Goal: Task Accomplishment & Management: Manage account settings

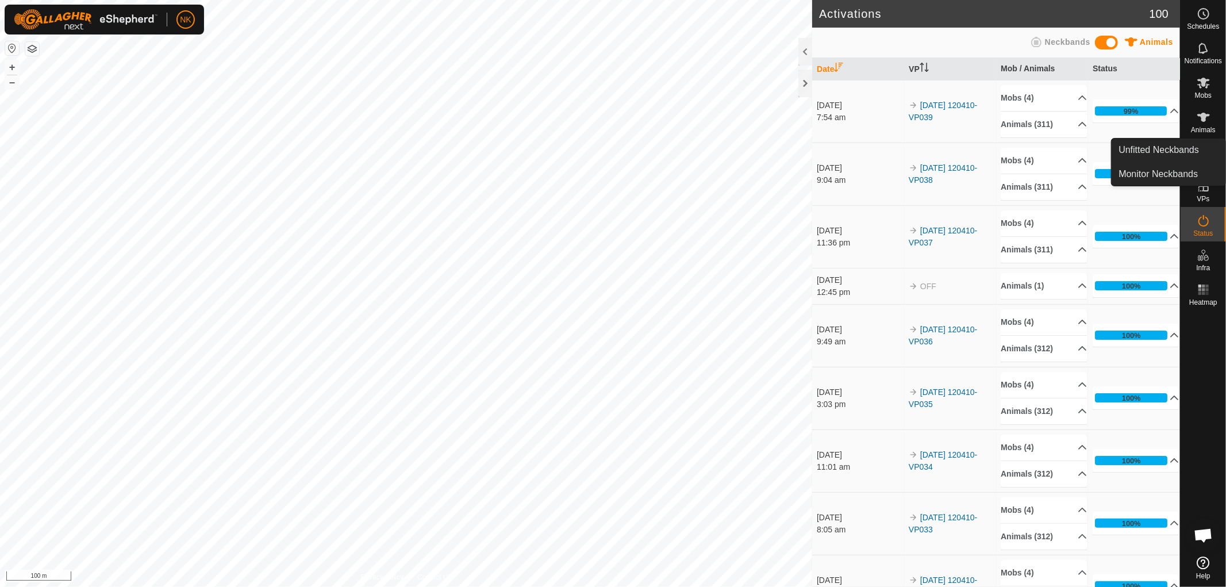
click at [1201, 199] on link "In Storage" at bounding box center [1177, 210] width 98 height 23
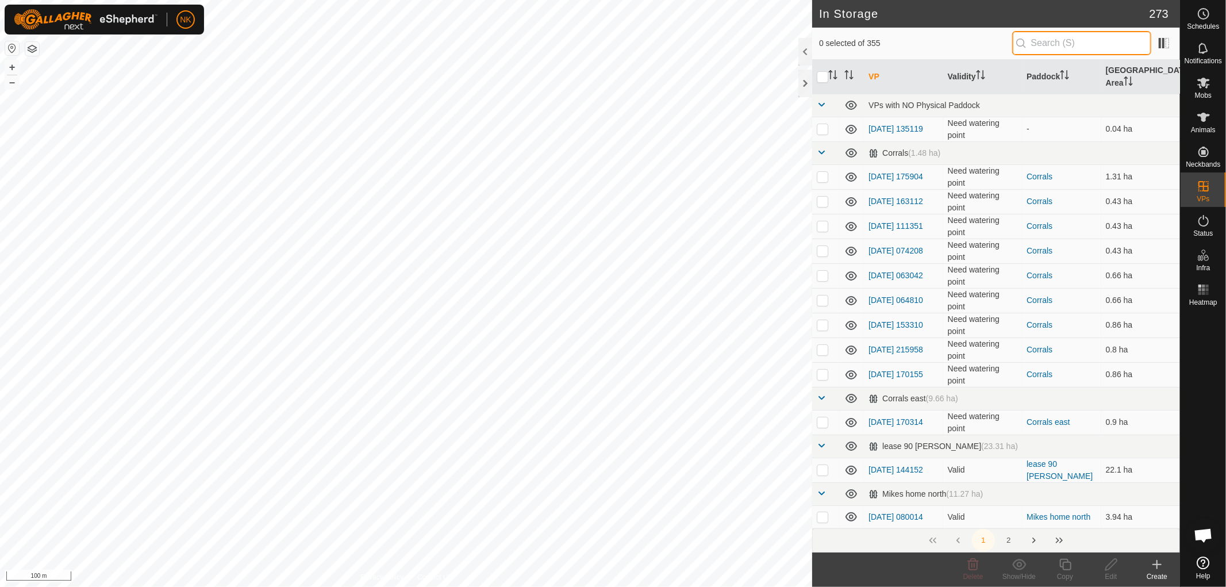
click at [1014, 46] on input "text" at bounding box center [1081, 43] width 139 height 24
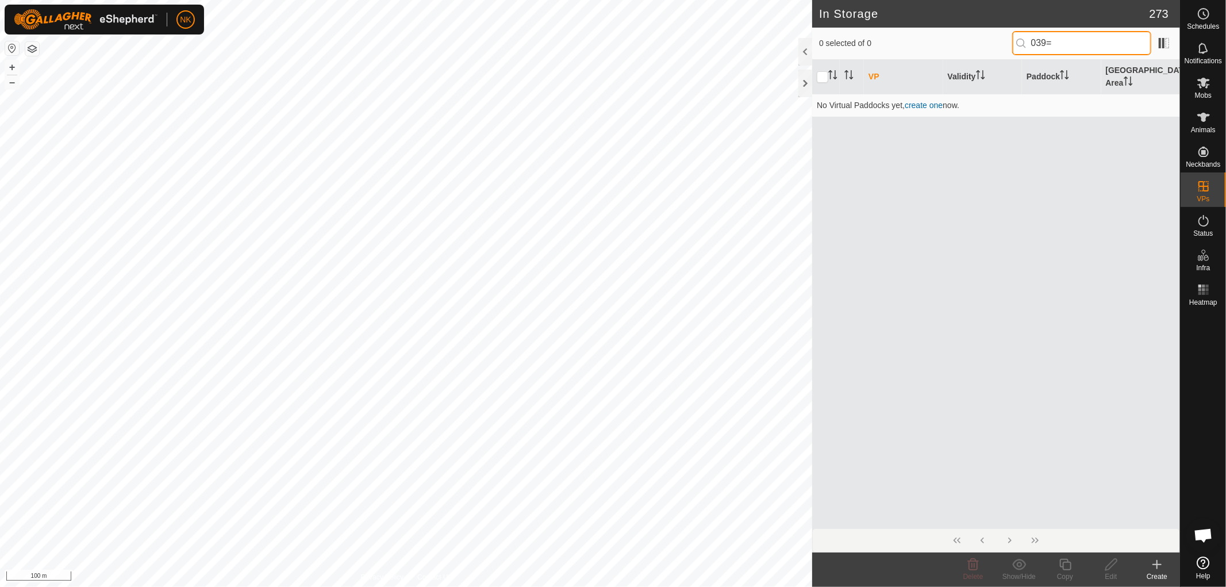
type input "039="
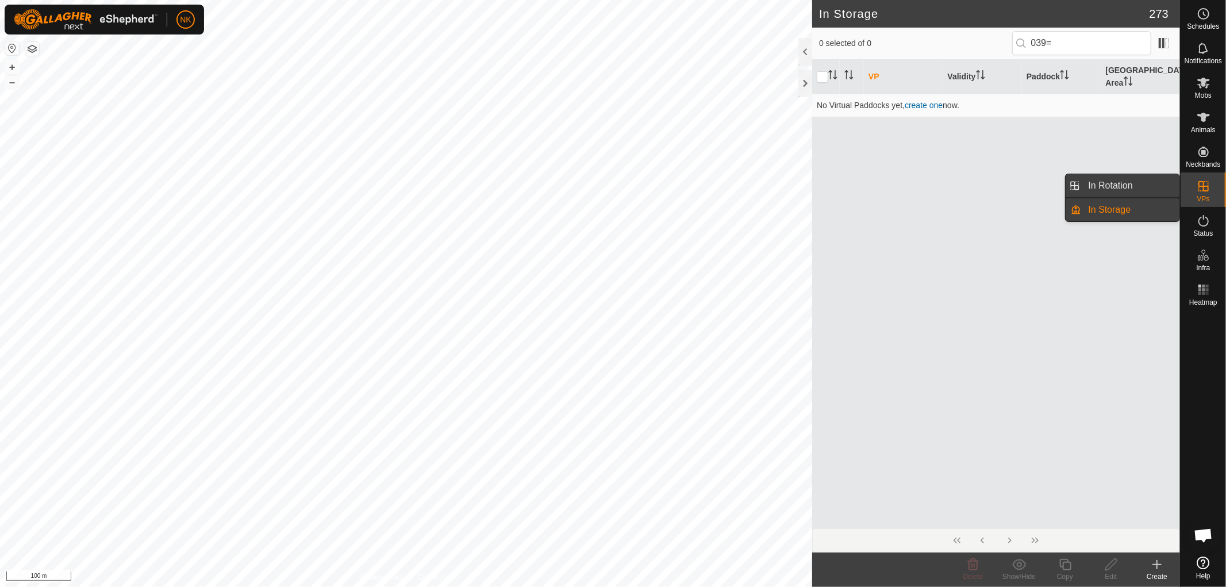
click at [1135, 185] on link "In Rotation" at bounding box center [1131, 185] width 98 height 23
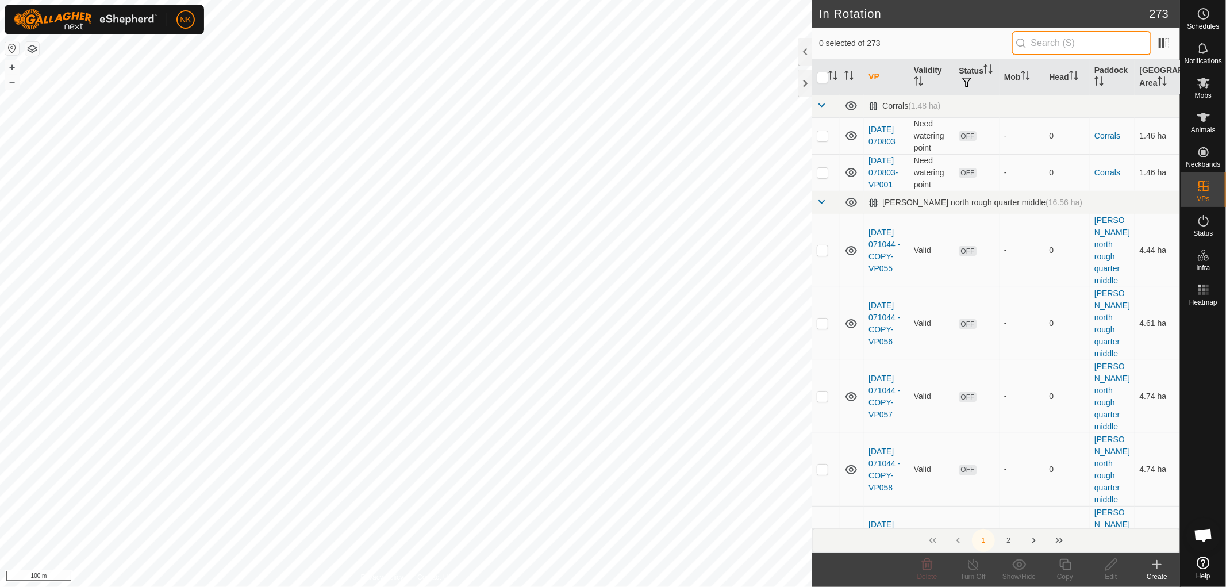
click at [1094, 49] on input "text" at bounding box center [1081, 43] width 139 height 24
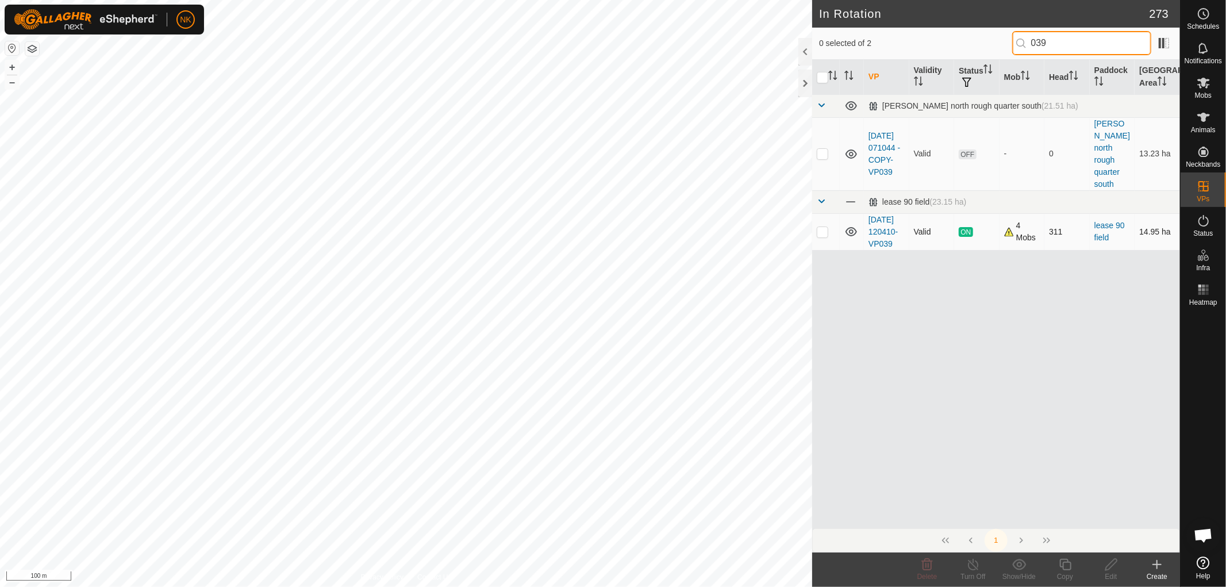
type input "039"
click at [822, 230] on td at bounding box center [826, 231] width 28 height 37
checkbox input "true"
click at [1065, 570] on icon at bounding box center [1065, 564] width 14 height 14
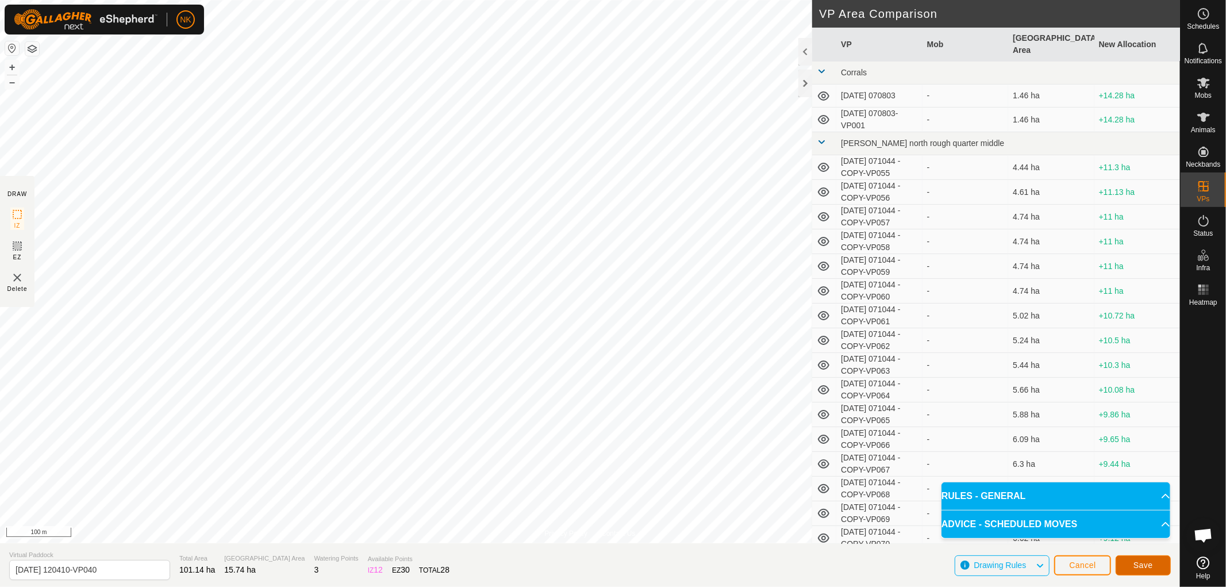
click at [1141, 565] on span "Save" at bounding box center [1143, 564] width 20 height 9
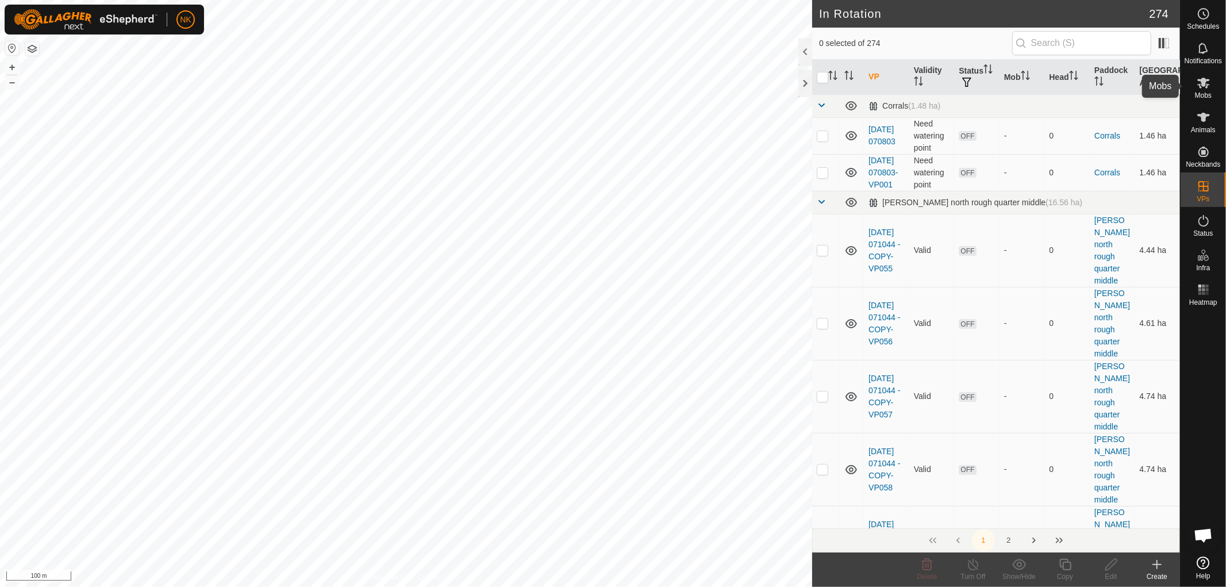
click at [1207, 94] on span "Mobs" at bounding box center [1203, 95] width 17 height 7
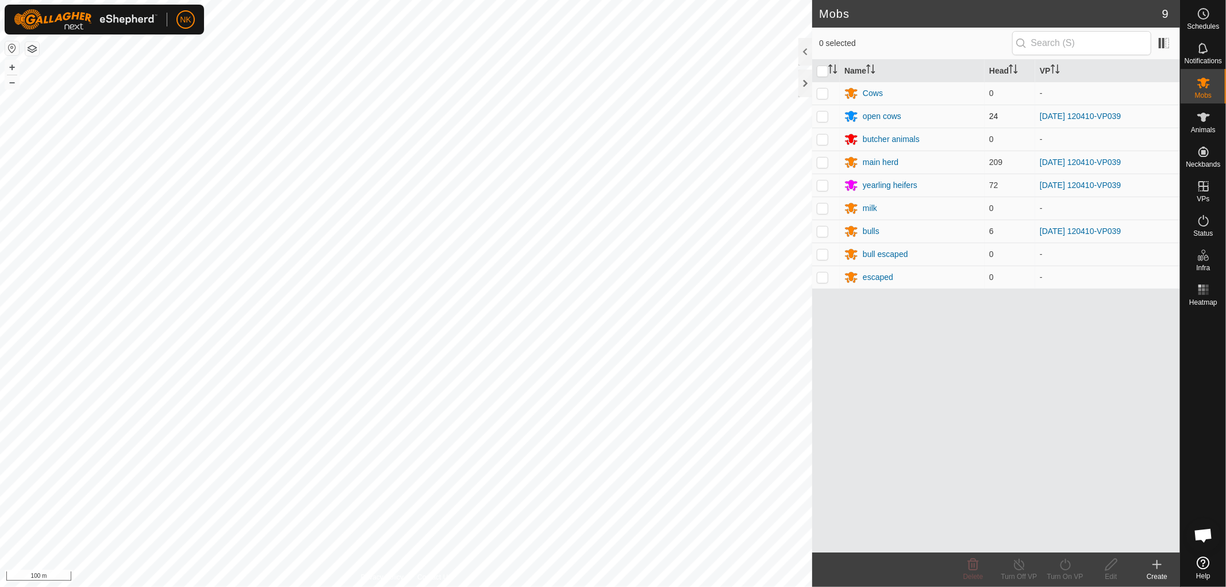
click at [822, 117] on p-checkbox at bounding box center [822, 115] width 11 height 9
checkbox input "true"
click at [825, 165] on p-checkbox at bounding box center [822, 161] width 11 height 9
checkbox input "true"
click at [823, 187] on p-checkbox at bounding box center [822, 184] width 11 height 9
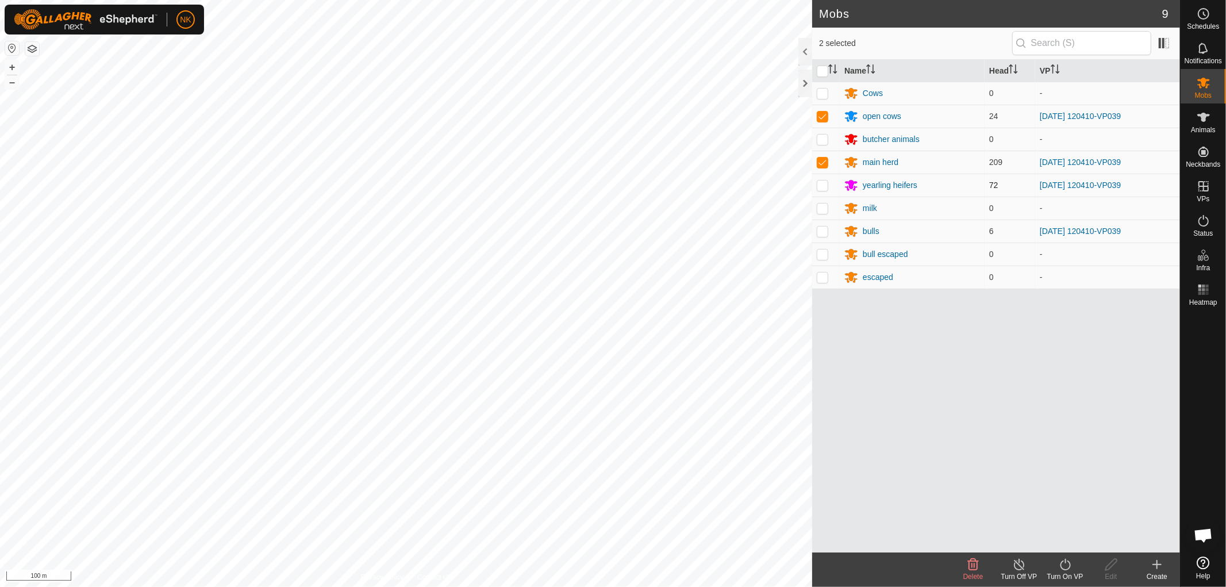
checkbox input "true"
click at [823, 233] on p-checkbox at bounding box center [822, 230] width 11 height 9
checkbox input "true"
click at [1061, 564] on icon at bounding box center [1065, 564] width 14 height 14
click at [1054, 543] on link "Now" at bounding box center [1100, 539] width 114 height 23
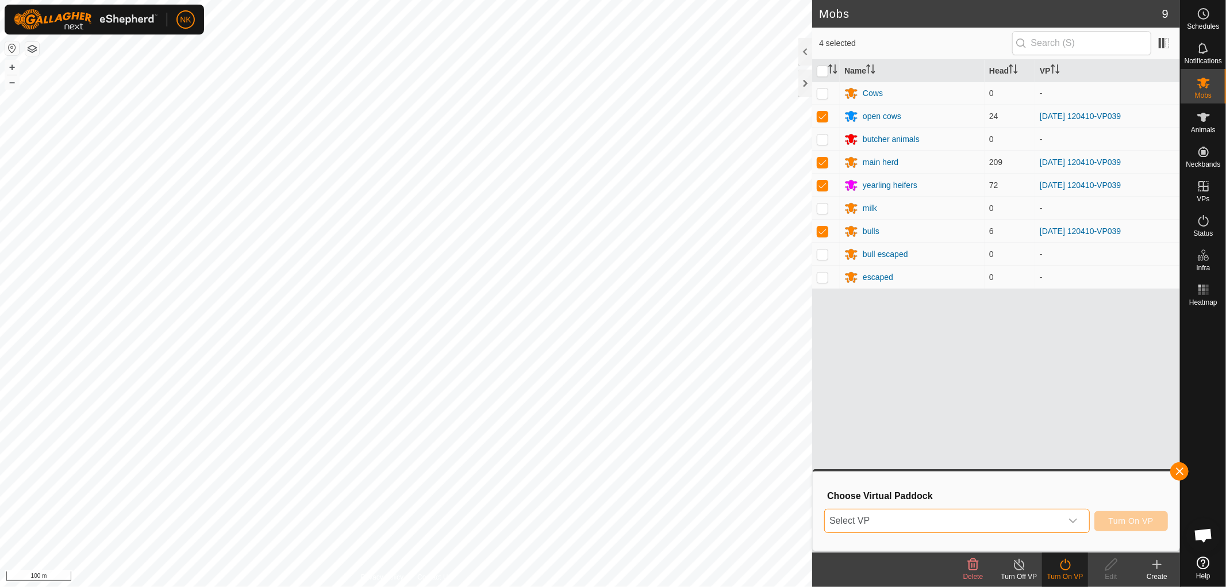
click at [1043, 512] on span "Select VP" at bounding box center [943, 520] width 237 height 23
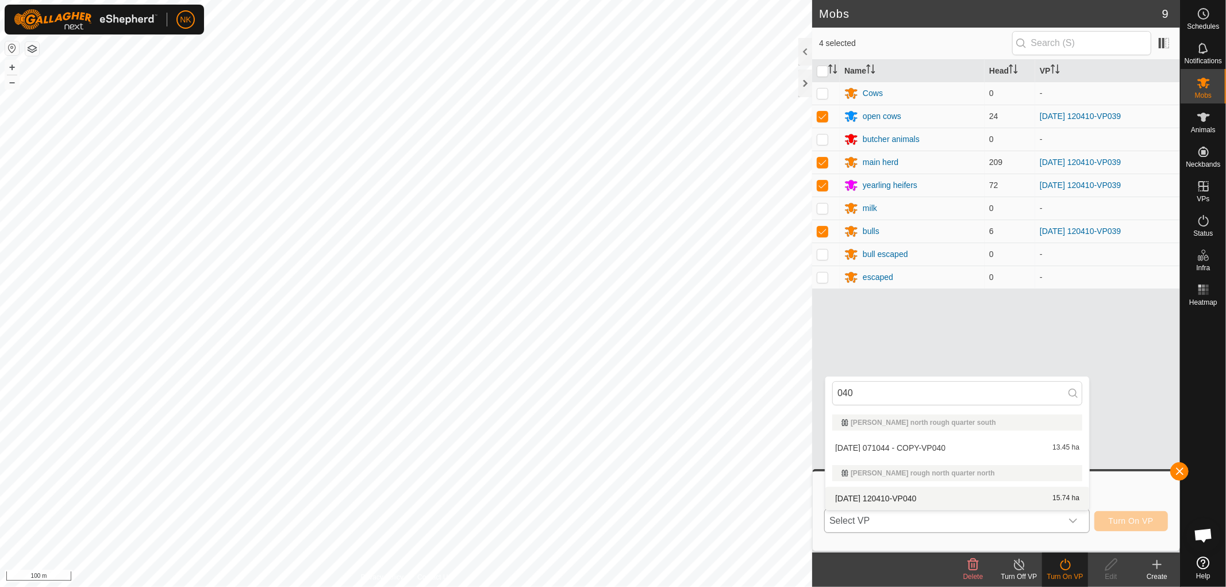
type input "040"
click at [920, 495] on li "2025-09-30 120410-VP040 15.74 ha" at bounding box center [957, 498] width 264 height 23
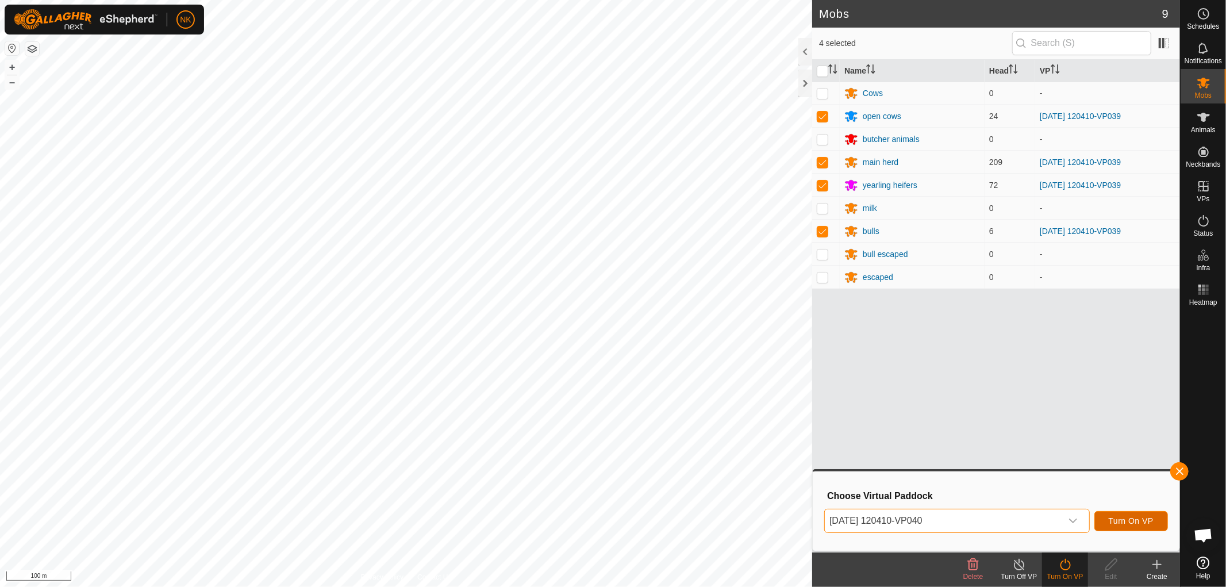
click at [1137, 521] on span "Turn On VP" at bounding box center [1131, 520] width 45 height 9
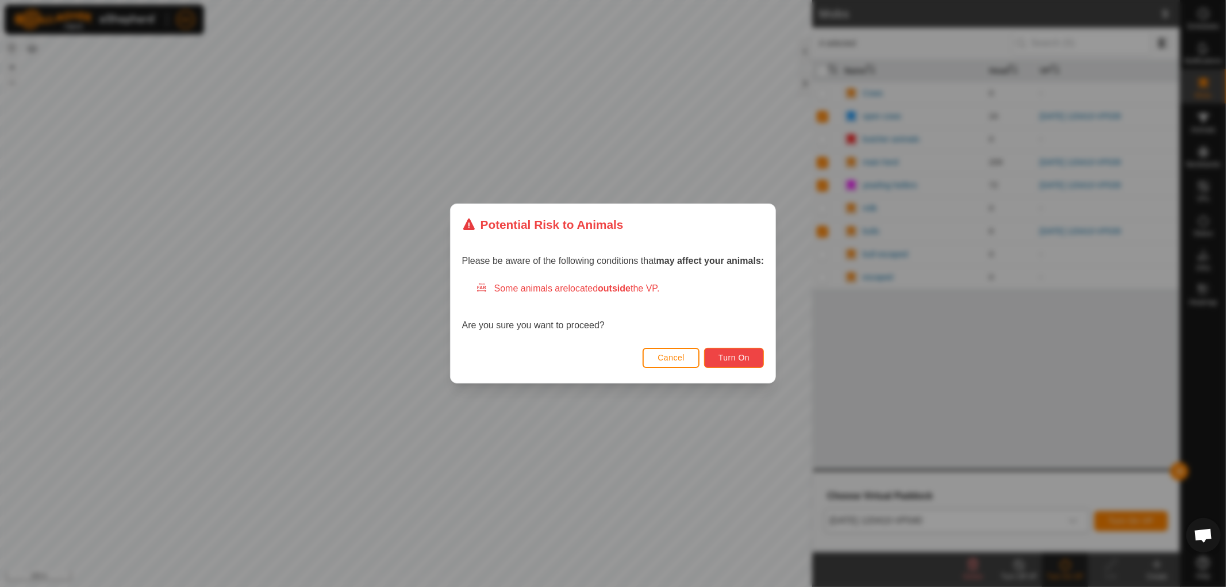
click at [736, 357] on span "Turn On" at bounding box center [733, 357] width 31 height 9
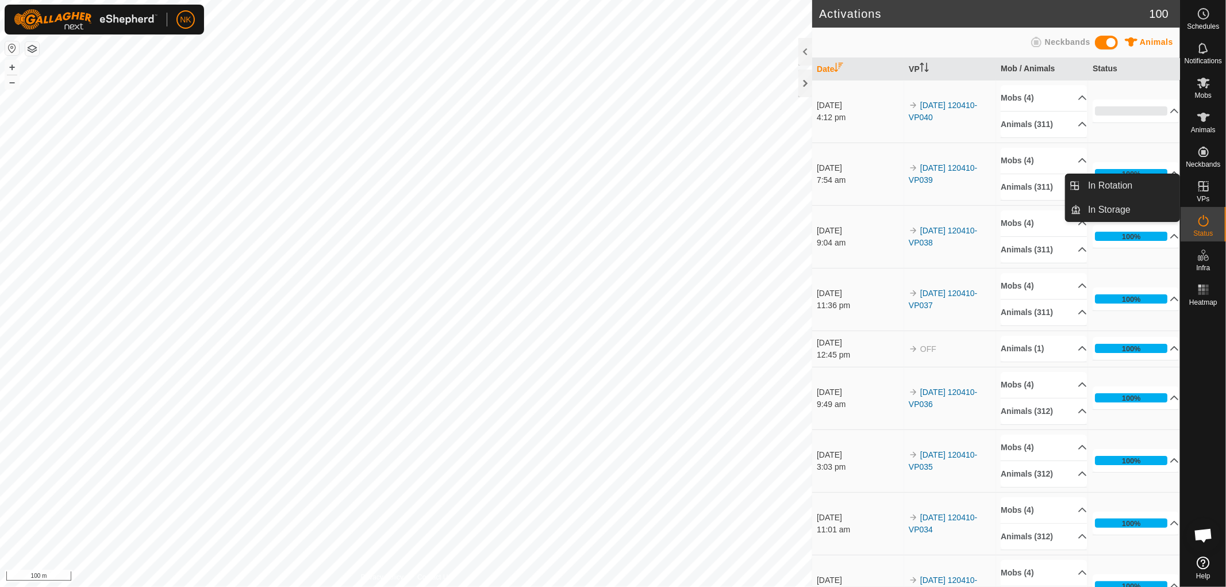
click at [1209, 191] on icon at bounding box center [1204, 186] width 14 height 14
click at [1127, 190] on link "In Rotation" at bounding box center [1131, 185] width 98 height 23
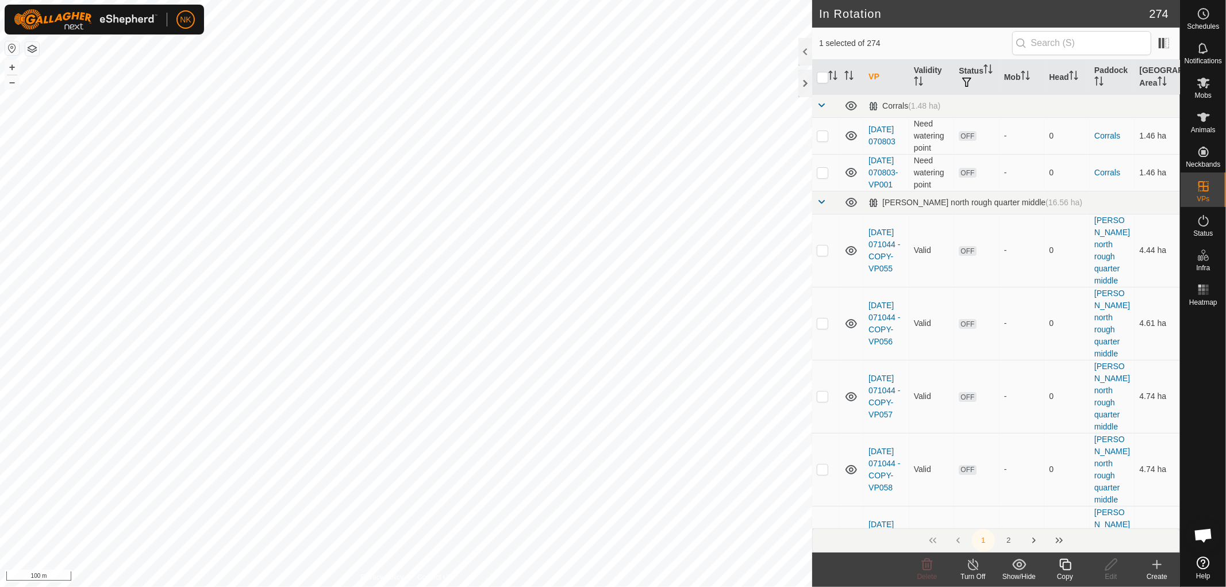
click at [1158, 566] on icon at bounding box center [1157, 564] width 14 height 14
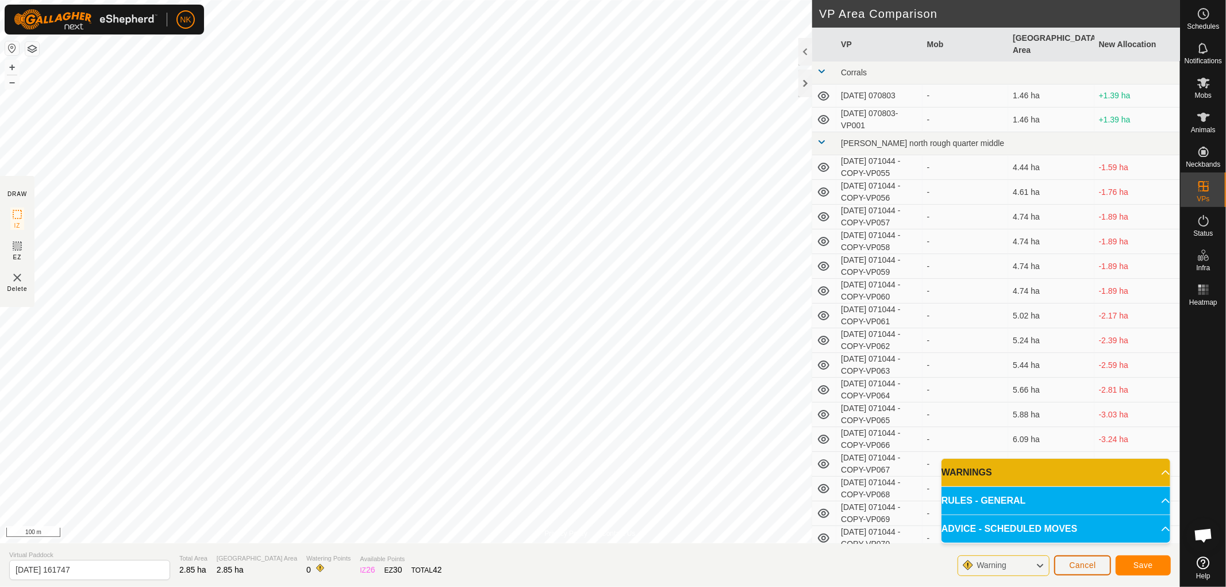
click at [1082, 566] on span "Cancel" at bounding box center [1082, 564] width 27 height 9
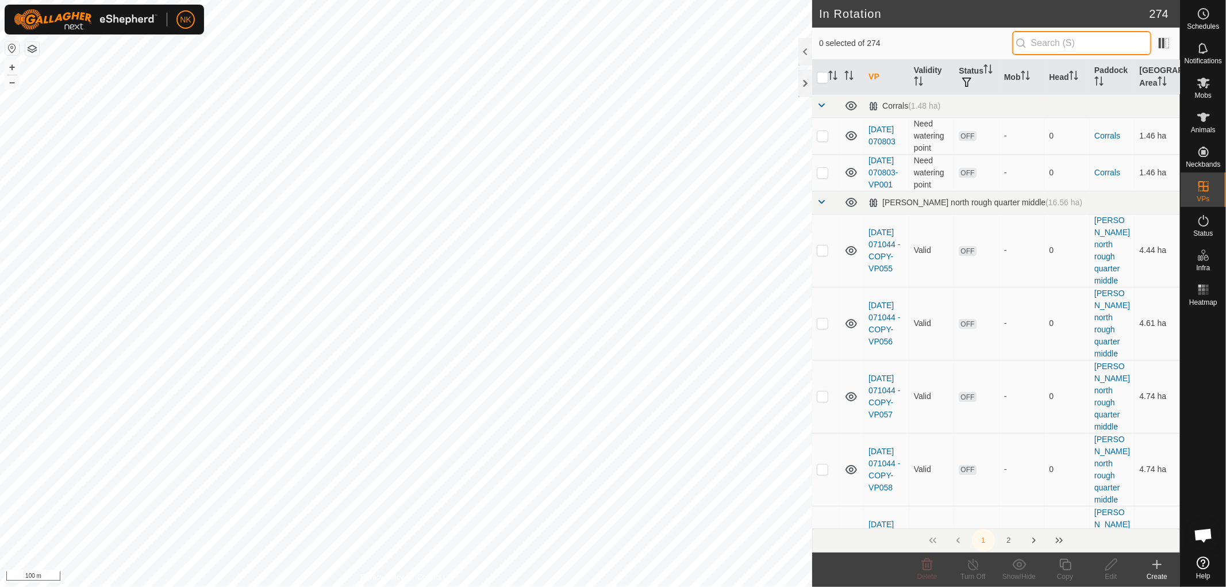
click at [1114, 40] on input "text" at bounding box center [1081, 43] width 139 height 24
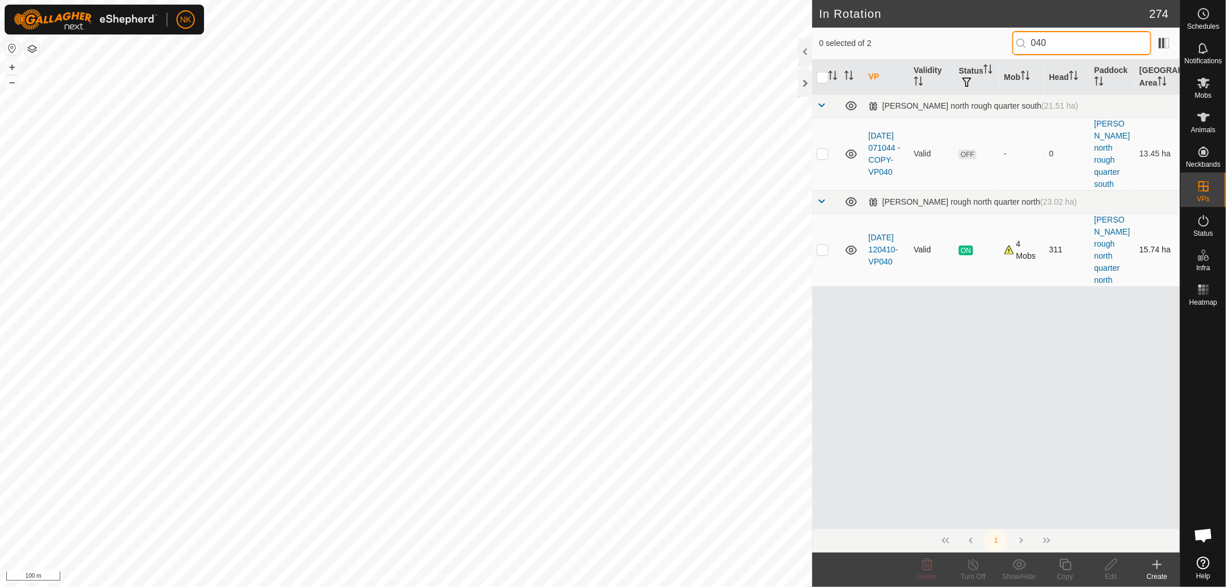
type input "040"
click at [825, 245] on p-tablecheckbox at bounding box center [822, 249] width 11 height 9
checkbox input "true"
click at [1071, 569] on icon at bounding box center [1065, 564] width 14 height 14
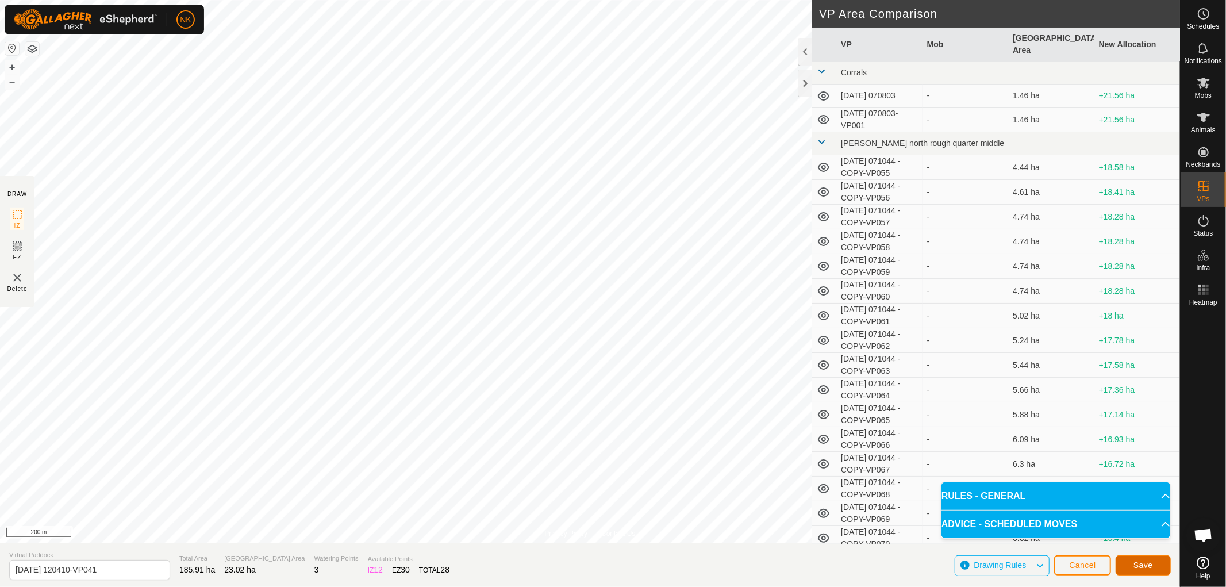
click at [1163, 566] on button "Save" at bounding box center [1143, 565] width 55 height 20
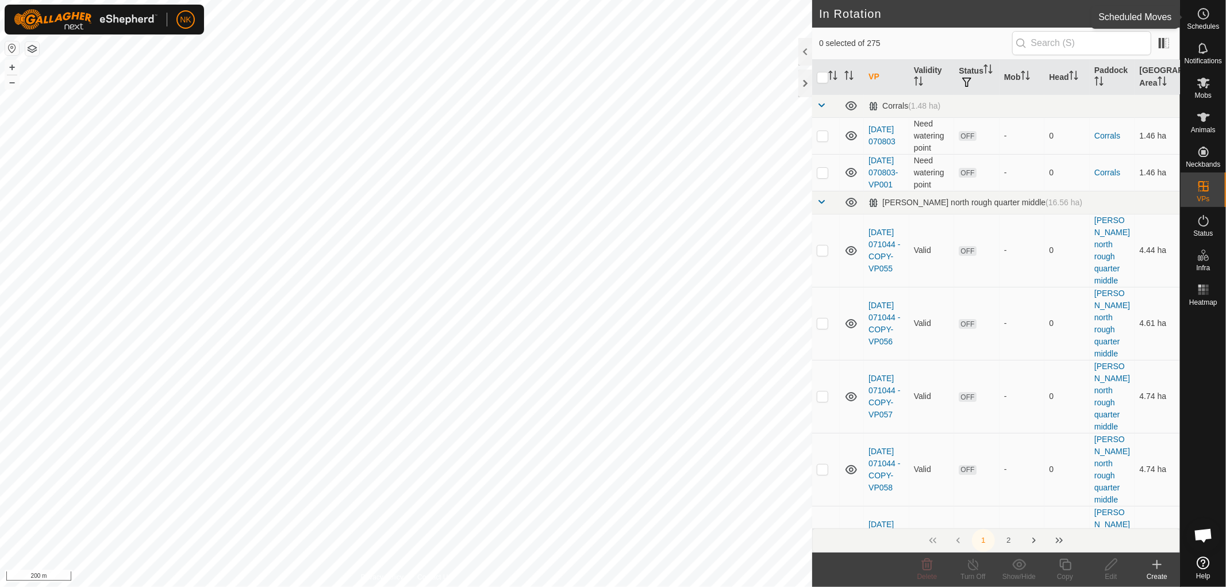
click at [1202, 24] on span "Schedules" at bounding box center [1203, 26] width 32 height 7
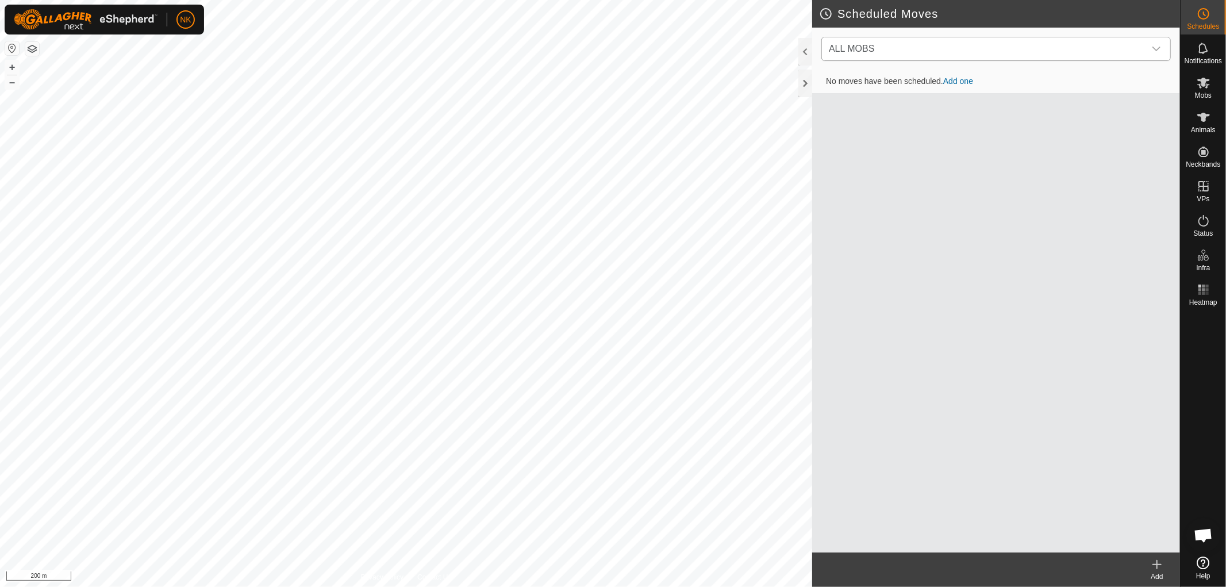
click at [941, 47] on span "ALL MOBS" at bounding box center [984, 48] width 321 height 23
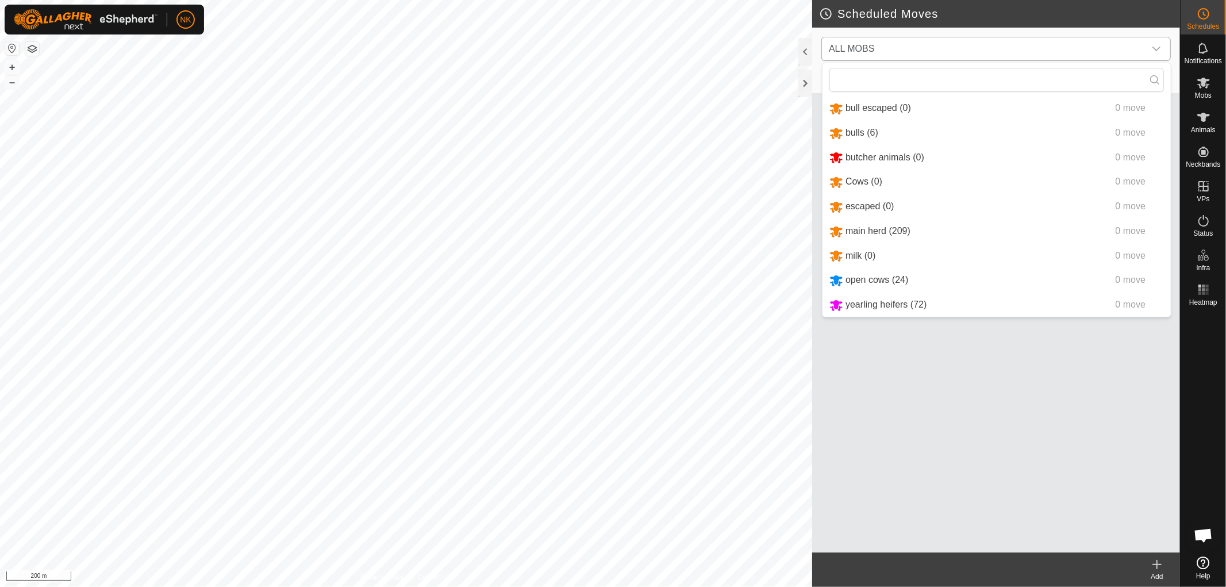
click at [856, 229] on li "main herd (209) 0 move" at bounding box center [996, 232] width 348 height 24
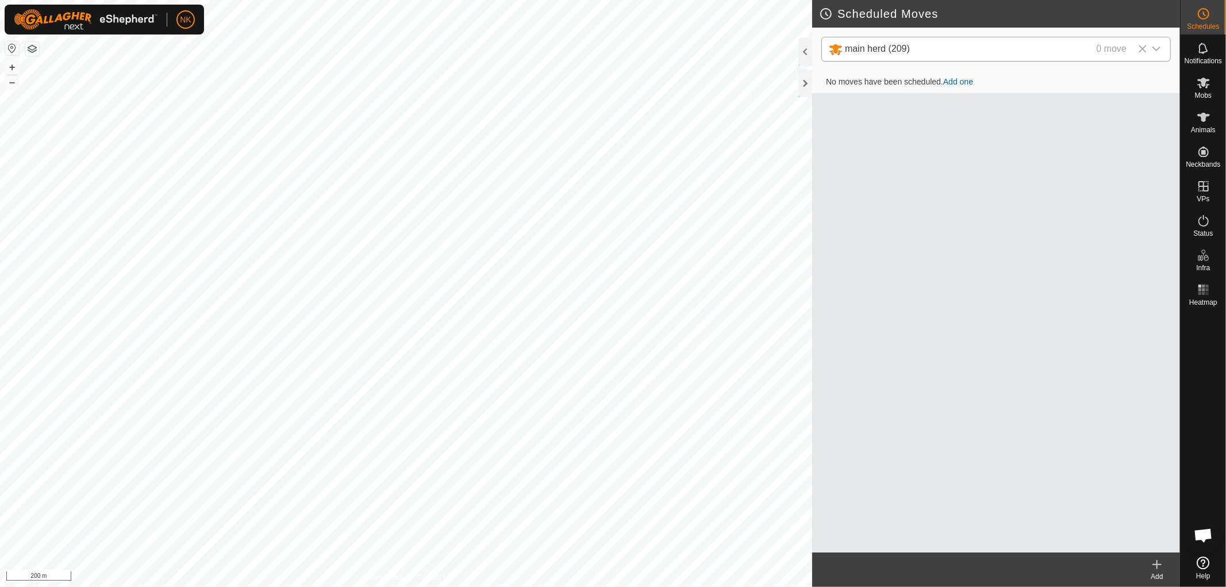
click at [1155, 558] on icon at bounding box center [1157, 564] width 14 height 14
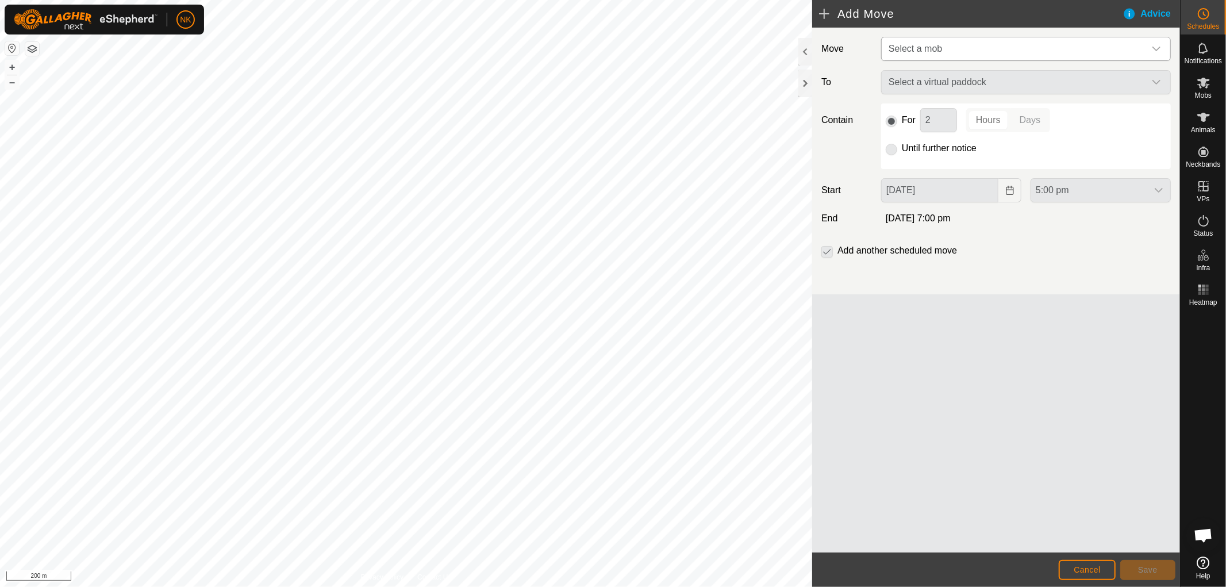
click at [954, 54] on span "Select a mob" at bounding box center [1014, 48] width 261 height 23
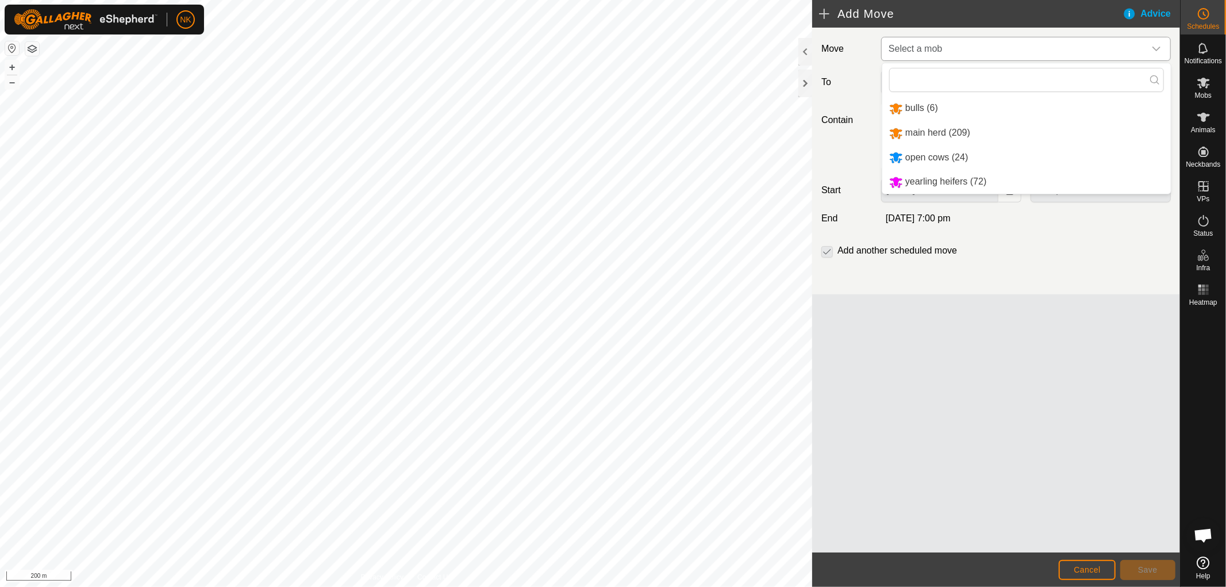
click at [927, 130] on li "main herd (209)" at bounding box center [1026, 133] width 289 height 24
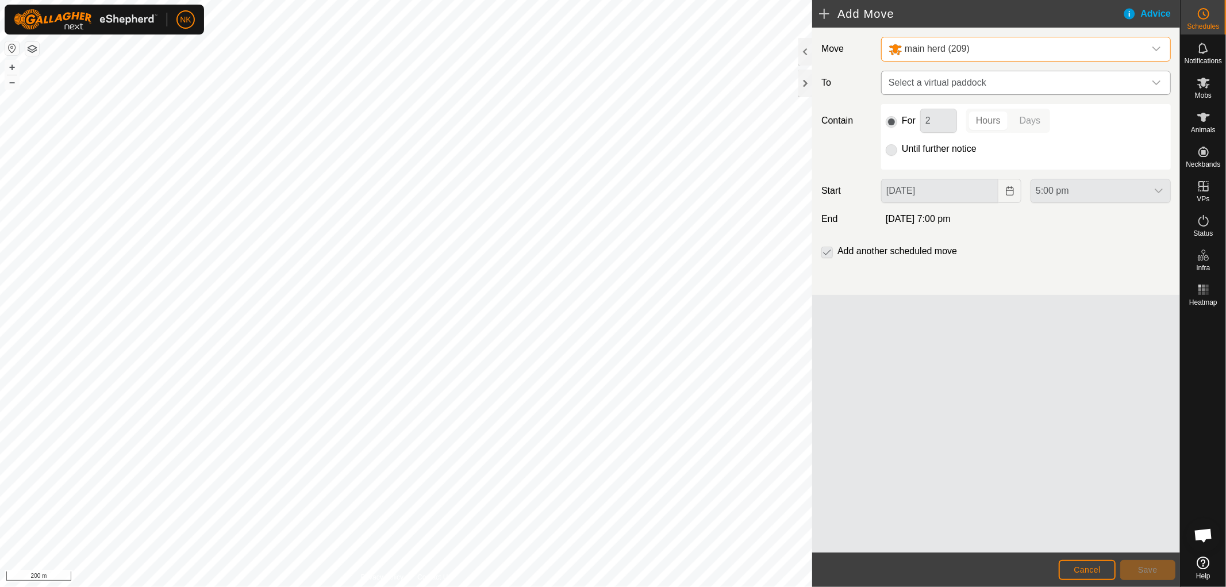
click at [948, 84] on span "Select a virtual paddock" at bounding box center [1014, 82] width 261 height 23
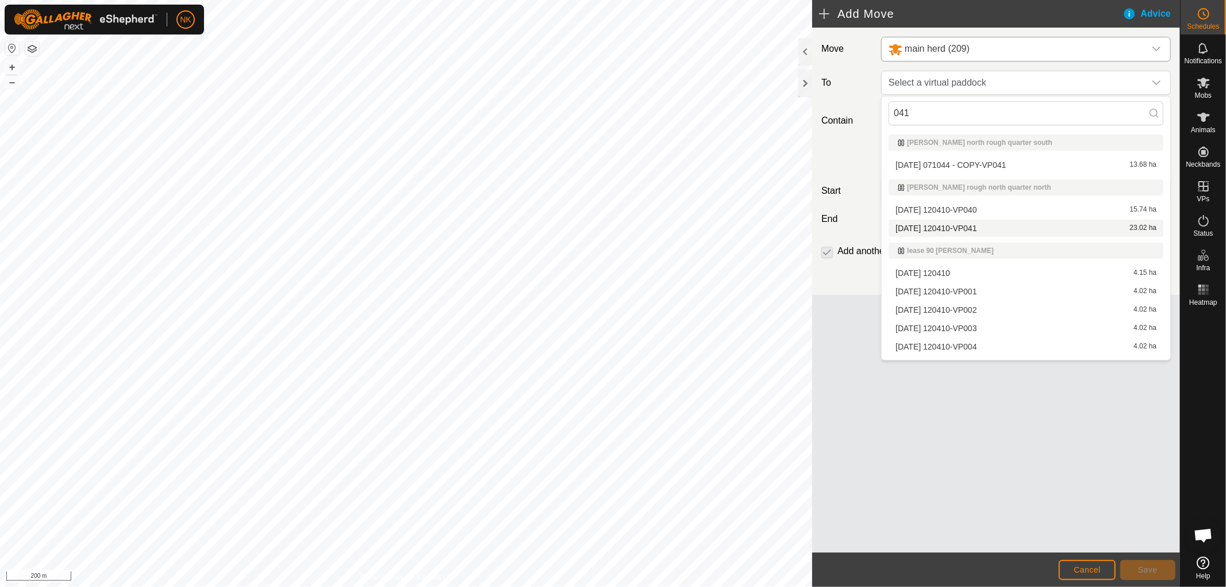
type input "041"
click at [941, 226] on li "2025-09-30 120410-VP041 23.02 ha" at bounding box center [1026, 228] width 275 height 17
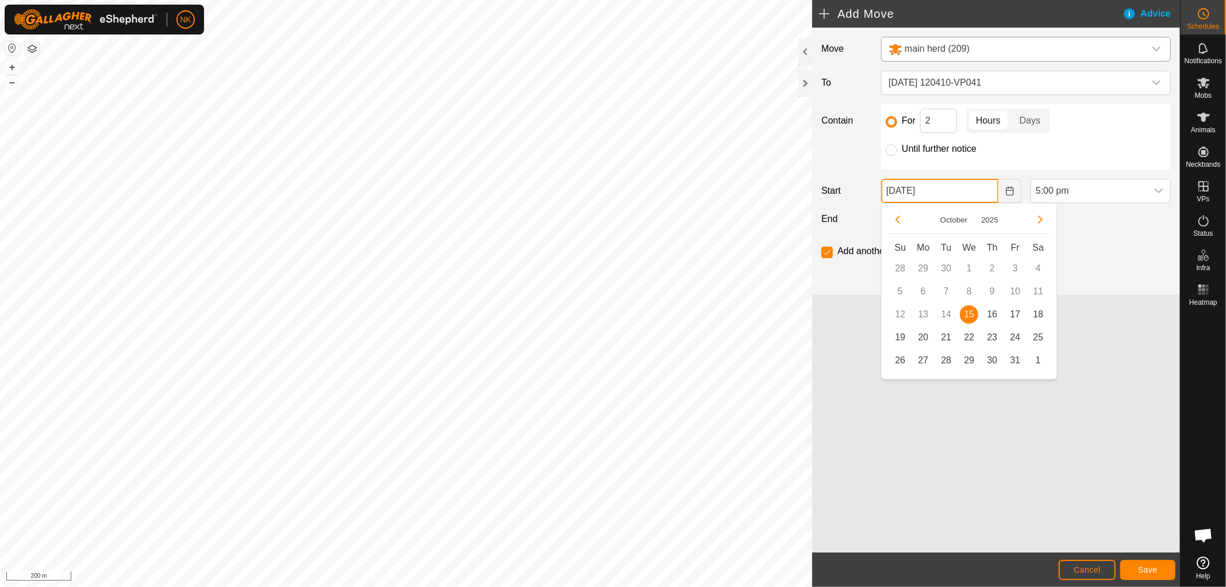
click at [956, 193] on input "15 Oct, 2025" at bounding box center [939, 191] width 117 height 24
click at [997, 316] on span "16" at bounding box center [992, 314] width 18 height 18
type input "16 Oct, 2025"
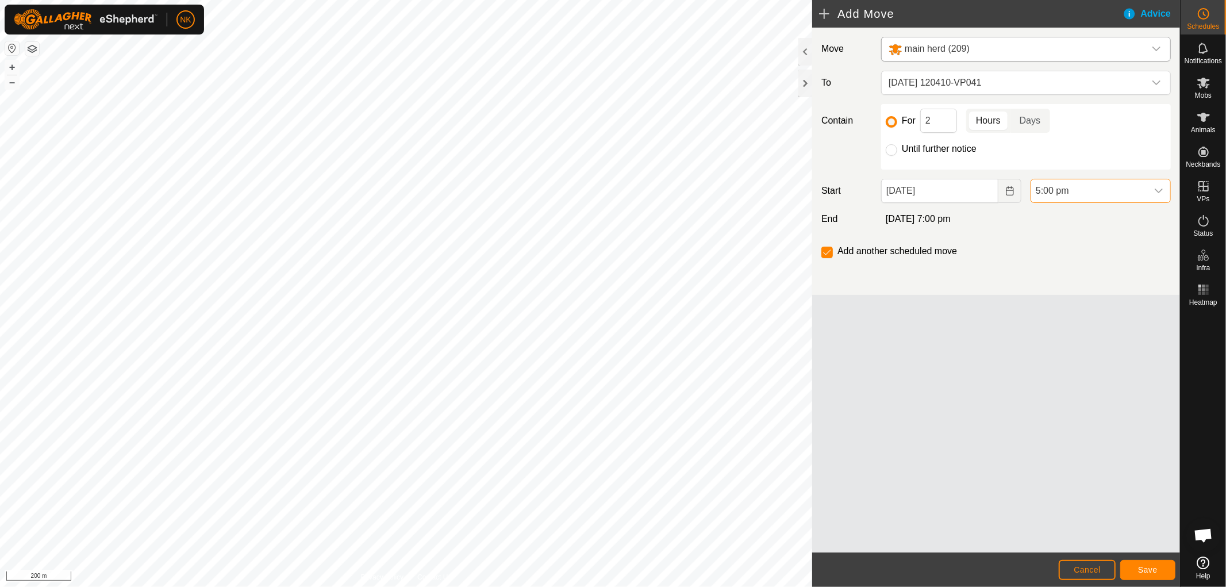
click at [1083, 191] on span "5:00 pm" at bounding box center [1089, 190] width 116 height 23
click at [1045, 248] on li "1:00 pm" at bounding box center [1100, 248] width 139 height 23
click at [893, 154] on input "Until further notice" at bounding box center [891, 149] width 11 height 11
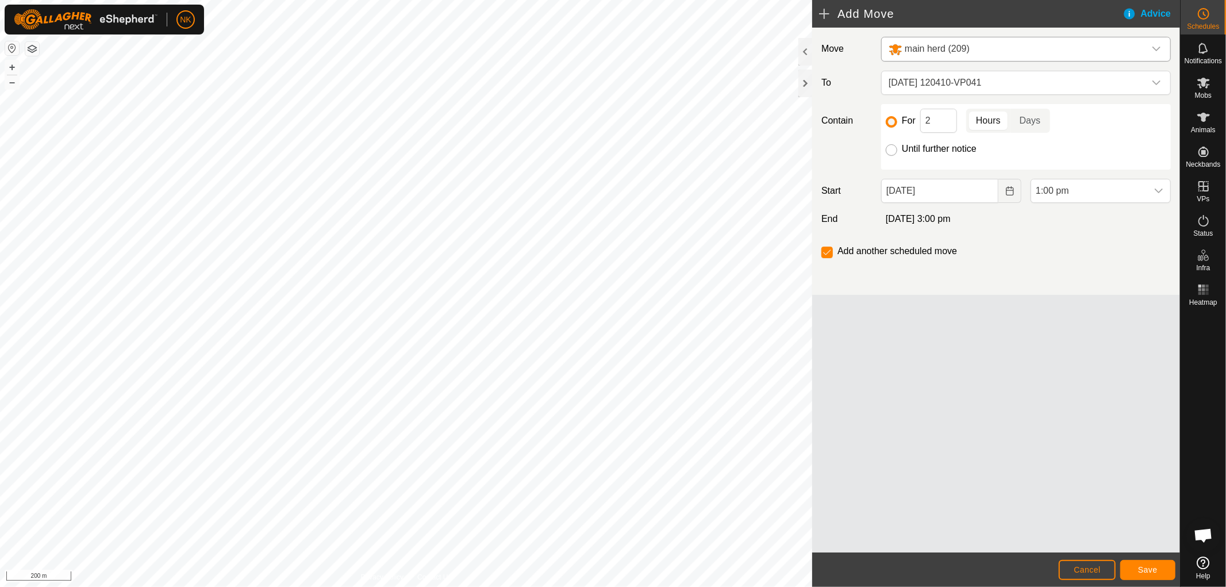
radio input "true"
checkbox input "false"
click at [1163, 570] on button "Save" at bounding box center [1147, 570] width 55 height 20
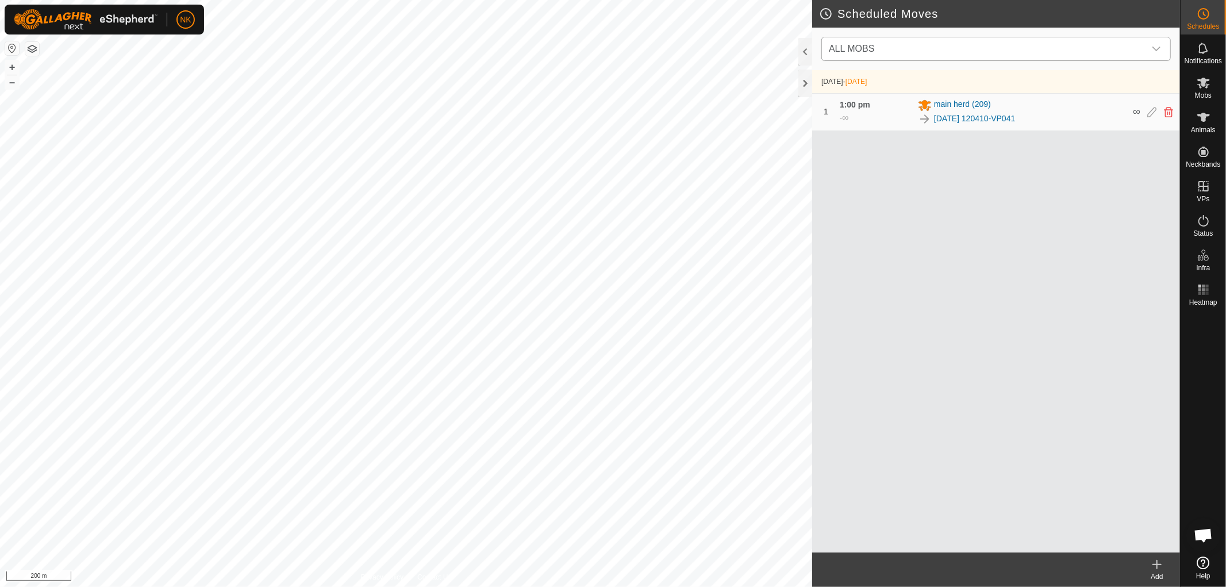
click at [1152, 52] on icon "dropdown trigger" at bounding box center [1156, 48] width 9 height 9
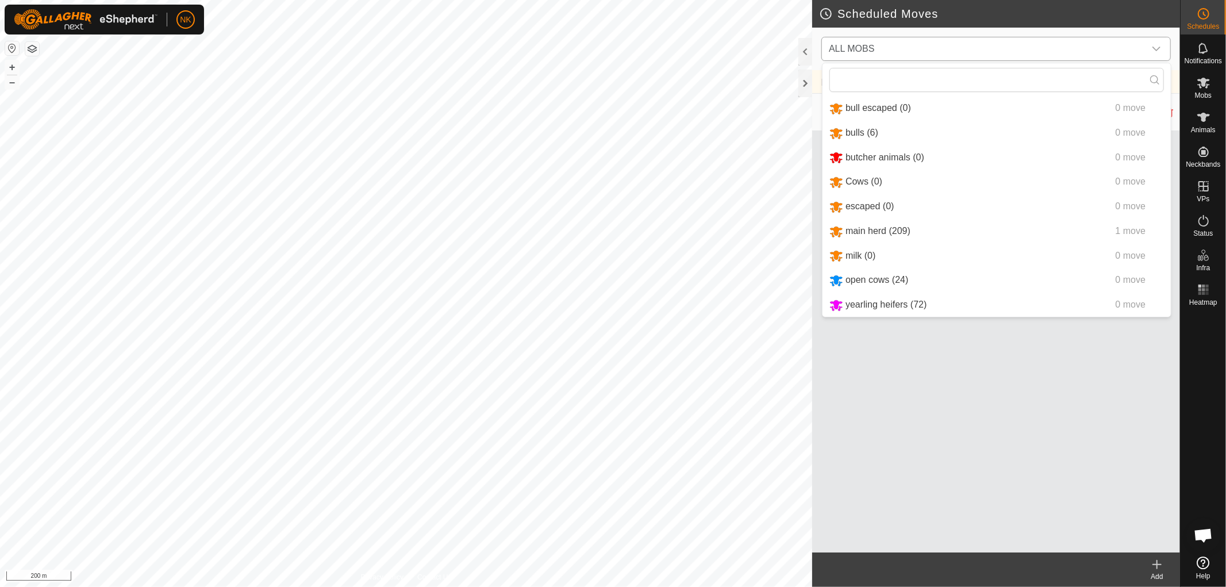
click at [1152, 52] on icon "dropdown trigger" at bounding box center [1156, 48] width 9 height 9
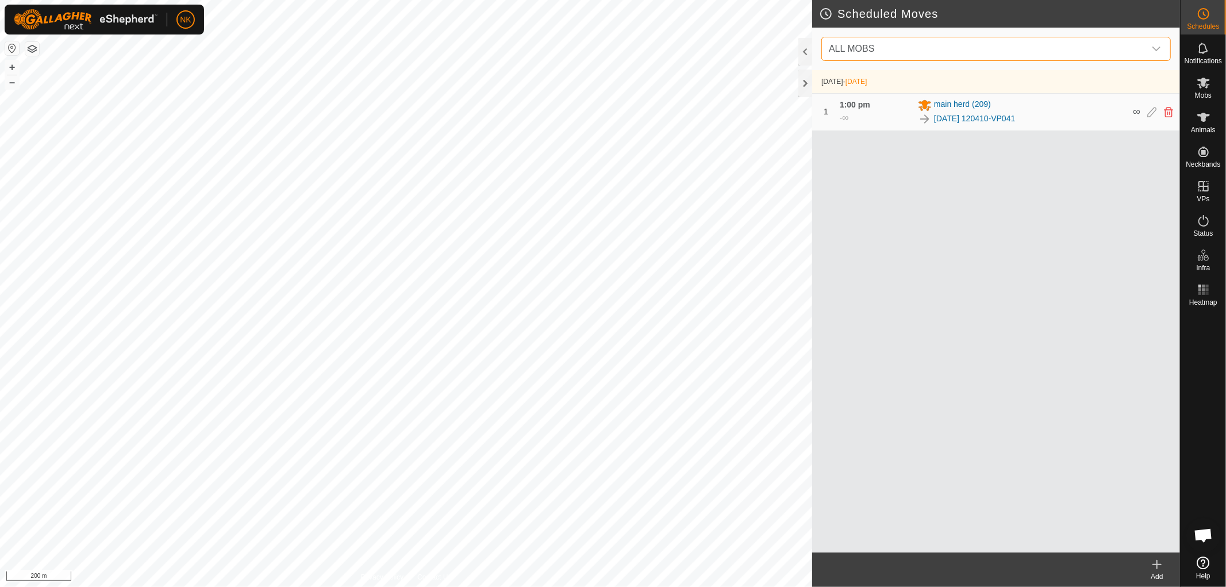
click at [1163, 49] on div "dropdown trigger" at bounding box center [1156, 48] width 23 height 23
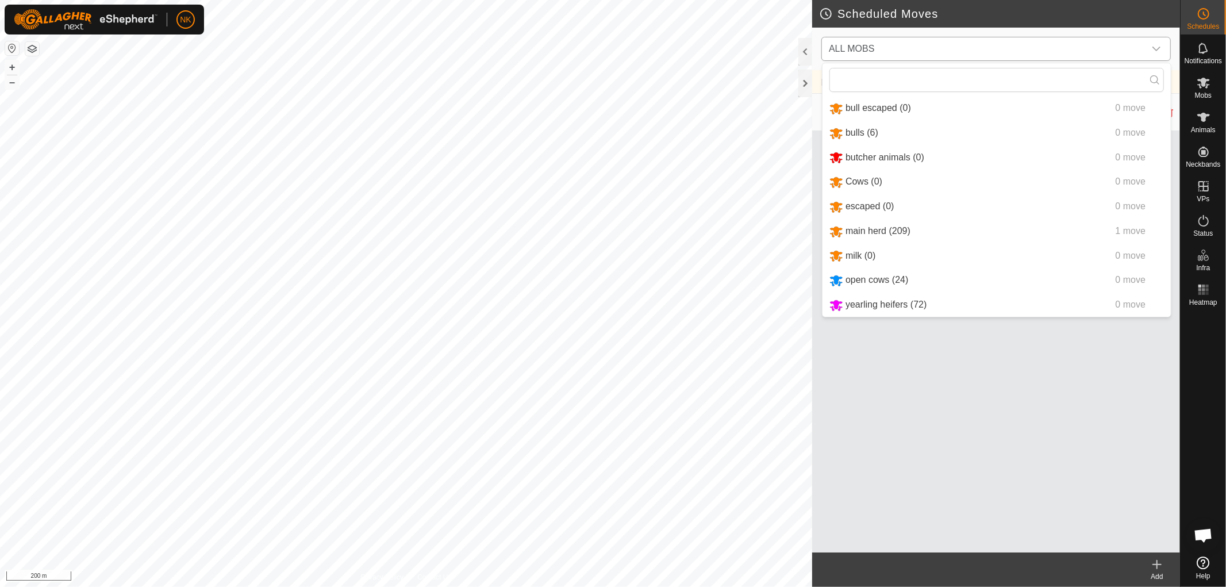
click at [1163, 49] on div "dropdown trigger" at bounding box center [1156, 48] width 23 height 23
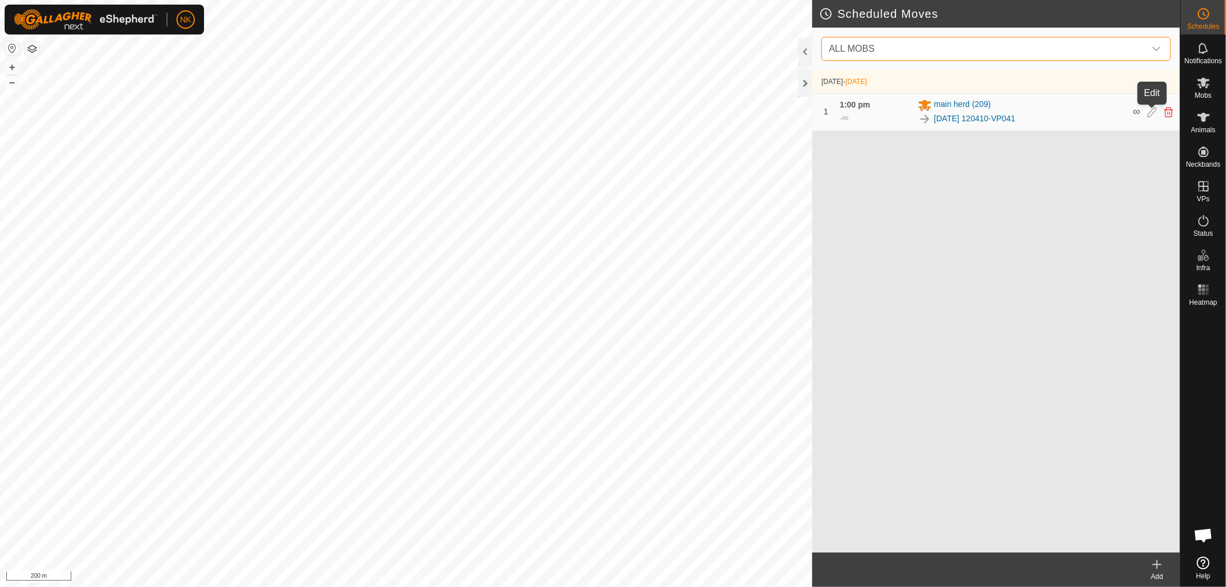
click at [1151, 114] on icon at bounding box center [1151, 112] width 9 height 10
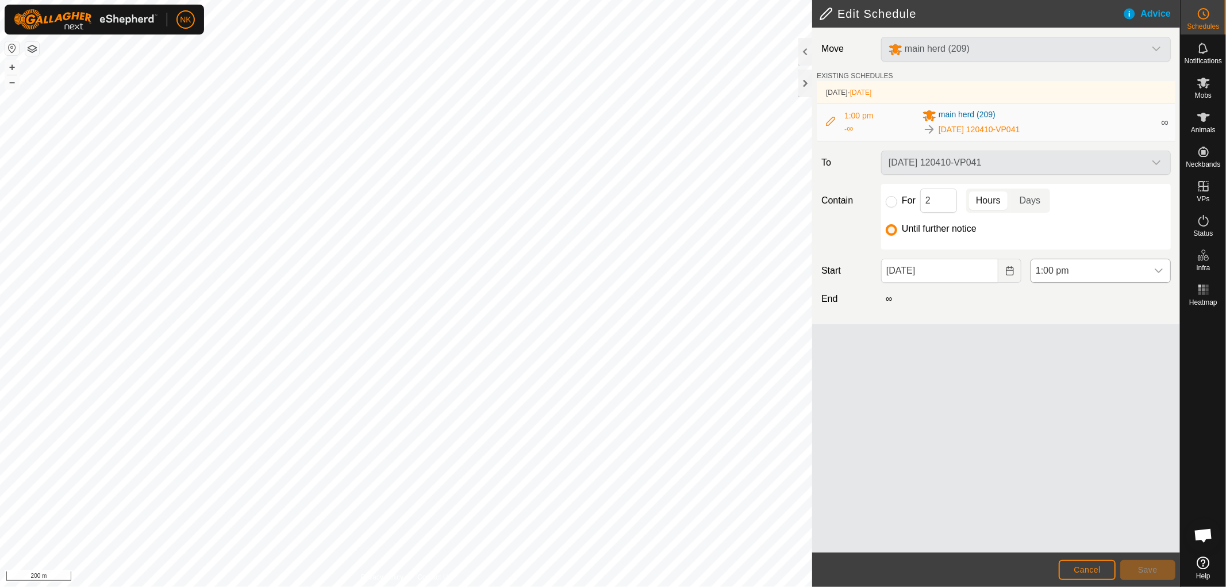
click at [1056, 268] on span "1:00 pm" at bounding box center [1089, 270] width 116 height 23
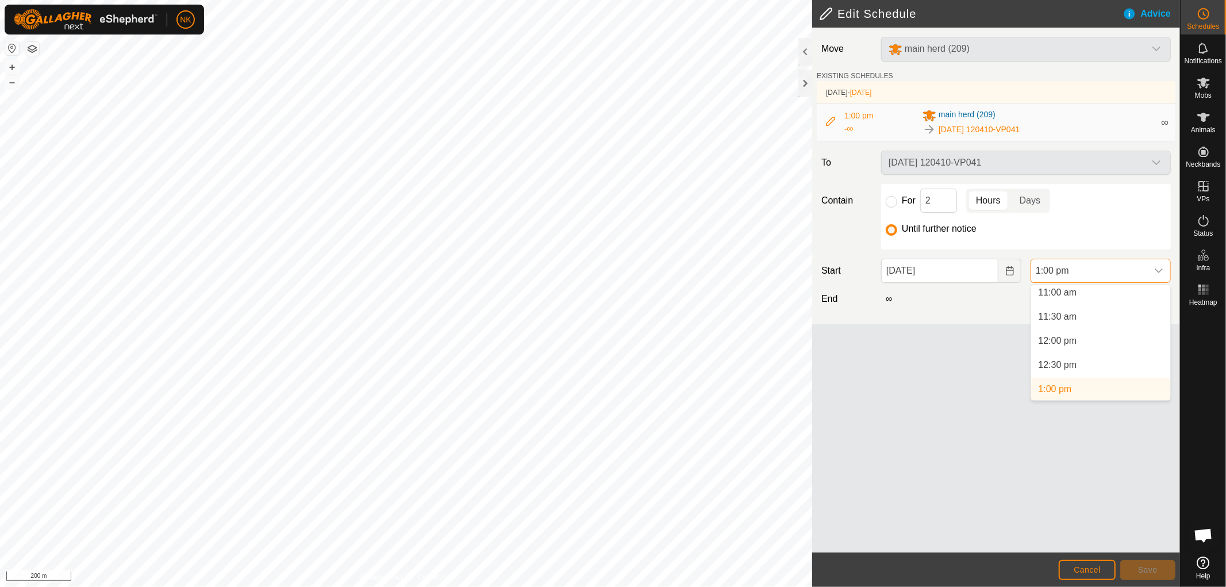
scroll to position [530, 0]
click at [1058, 288] on li "11:00 am" at bounding box center [1100, 297] width 139 height 23
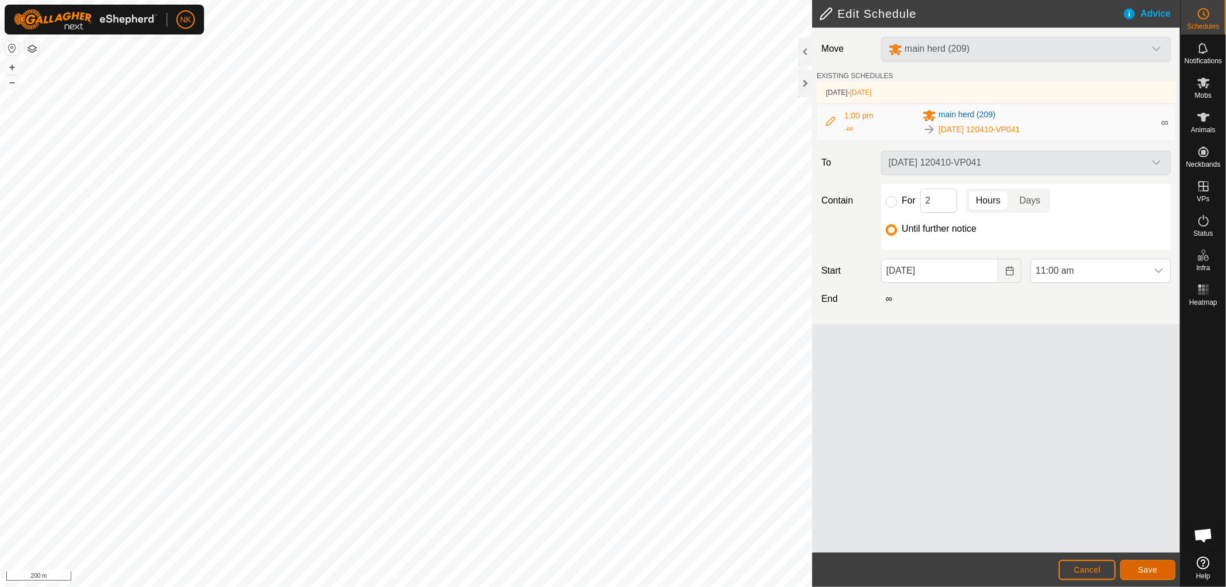
click at [1152, 564] on button "Save" at bounding box center [1147, 570] width 55 height 20
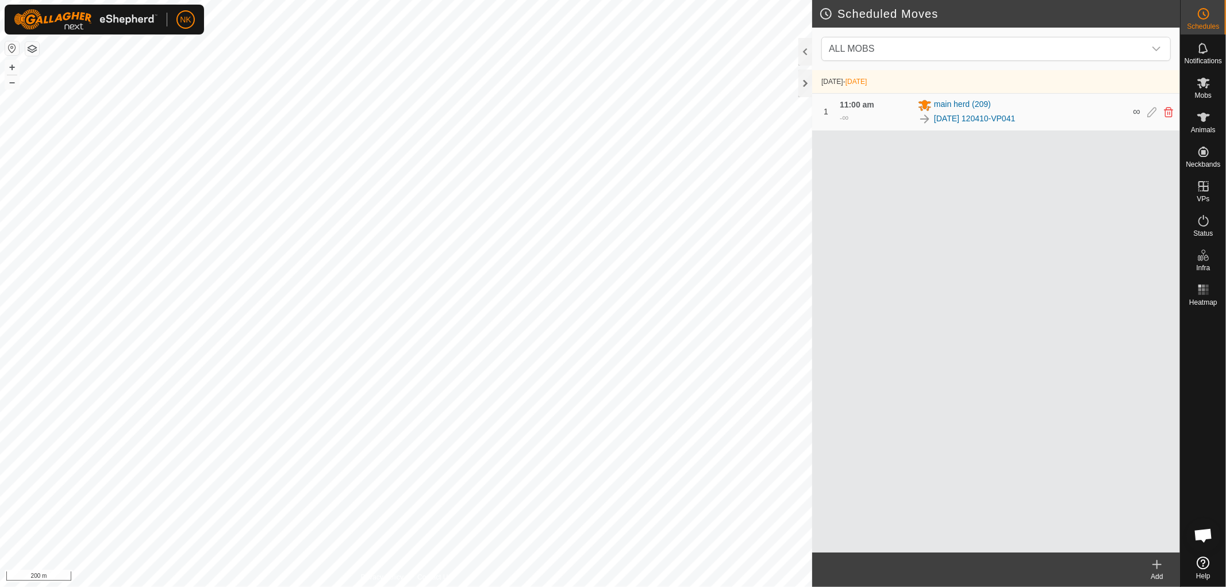
click at [1155, 570] on icon at bounding box center [1157, 564] width 14 height 14
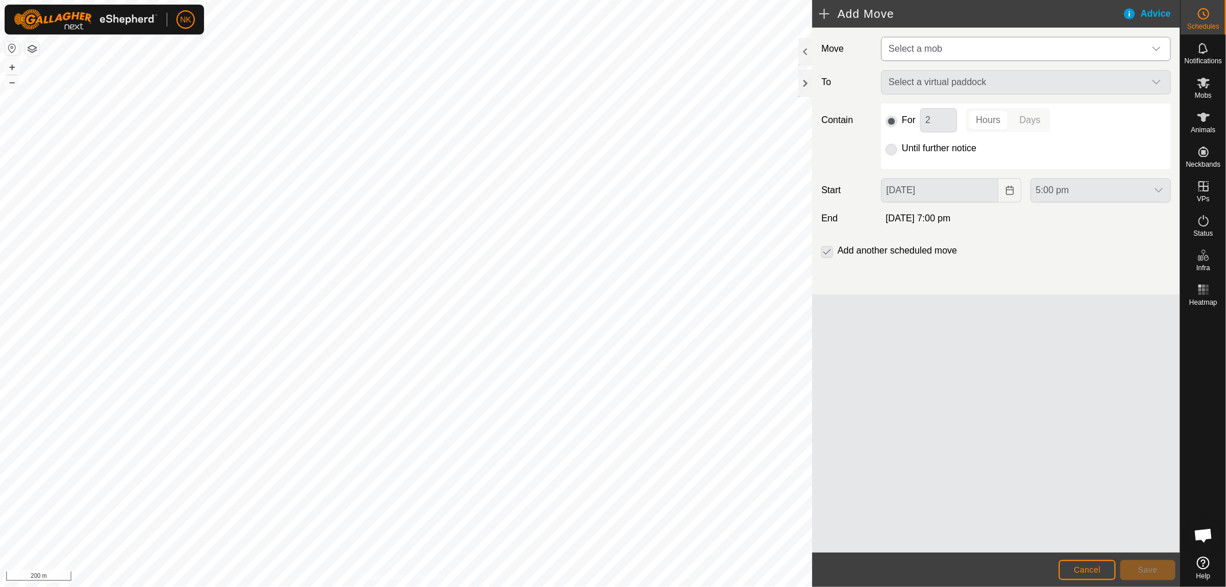
click at [961, 56] on span "Select a mob" at bounding box center [1014, 48] width 261 height 23
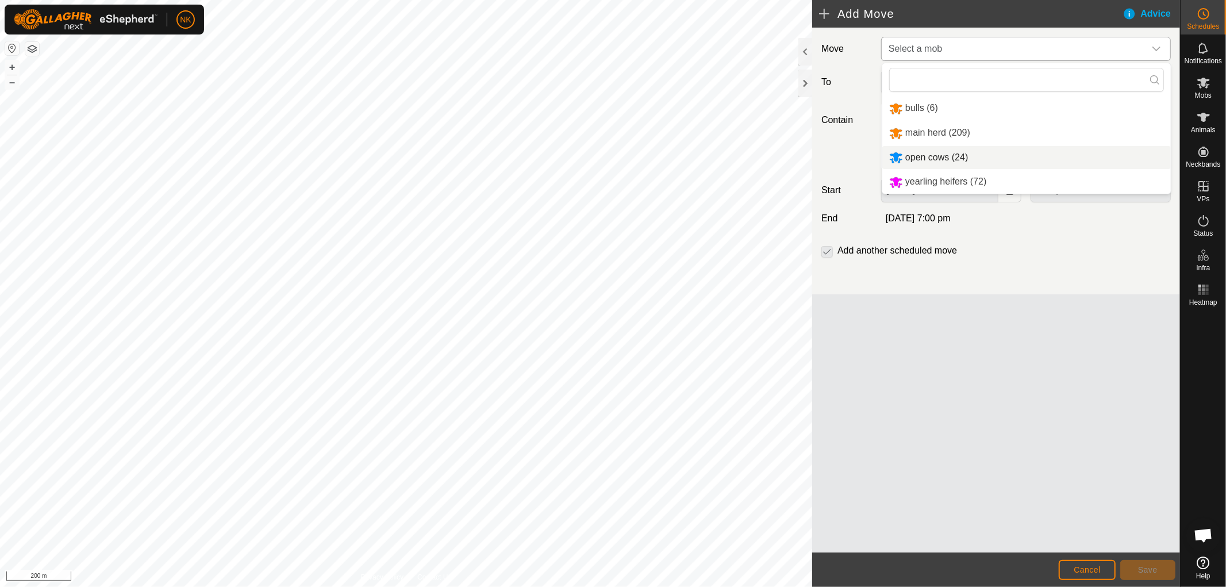
click at [934, 154] on li "open cows (24)" at bounding box center [1026, 158] width 289 height 24
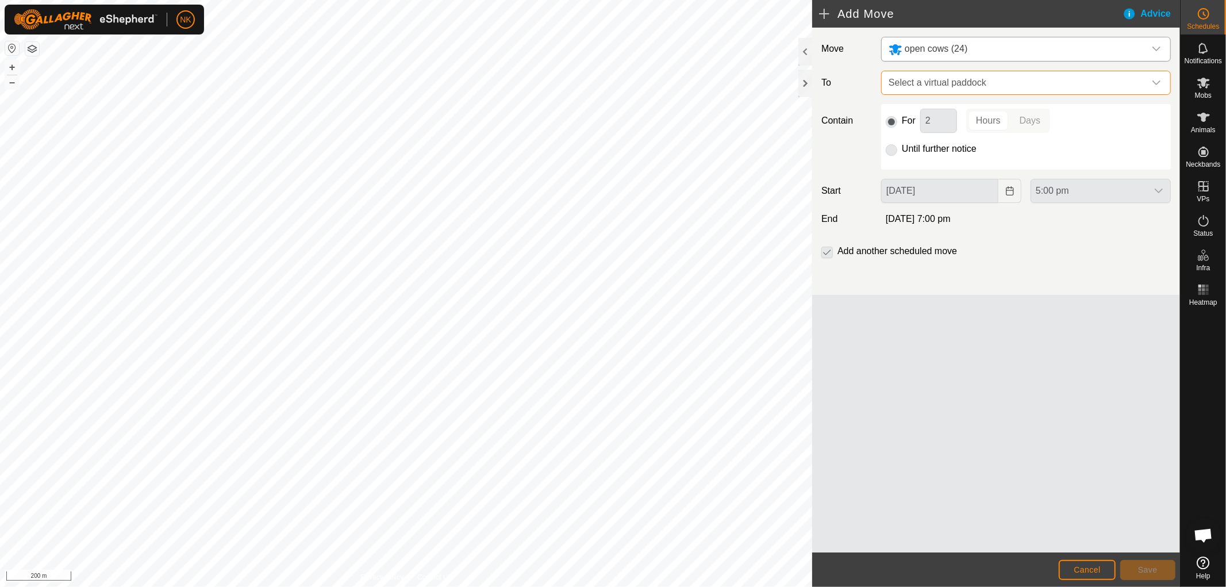
click at [992, 87] on span "Select a virtual paddock" at bounding box center [1014, 82] width 261 height 23
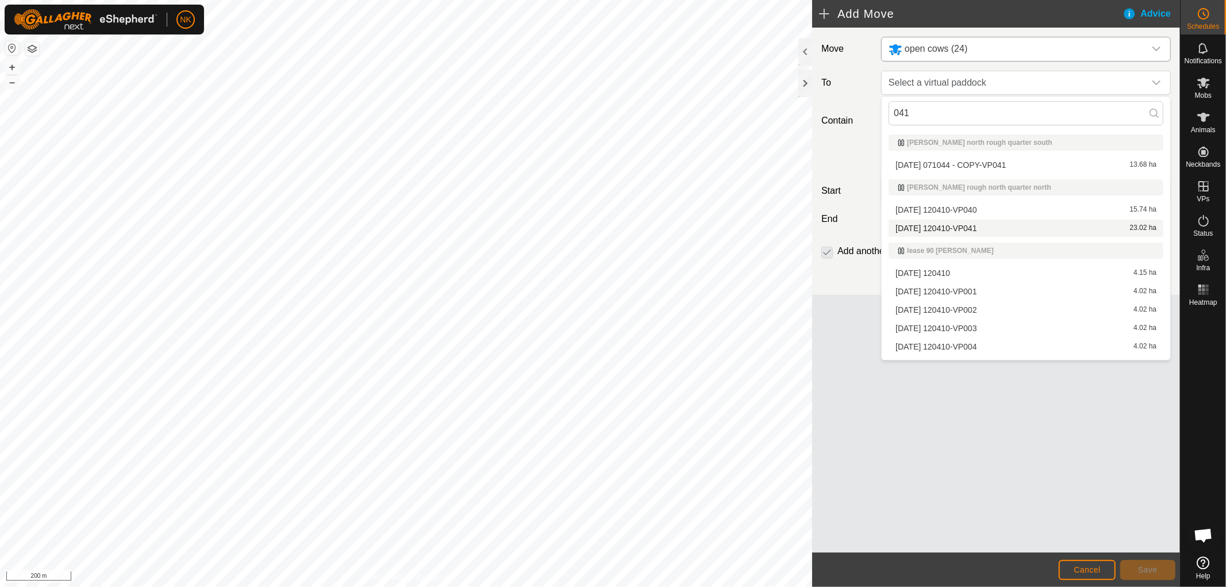
type input "041"
click at [957, 230] on li "2025-09-30 120410-VP041 23.02 ha" at bounding box center [1026, 228] width 275 height 17
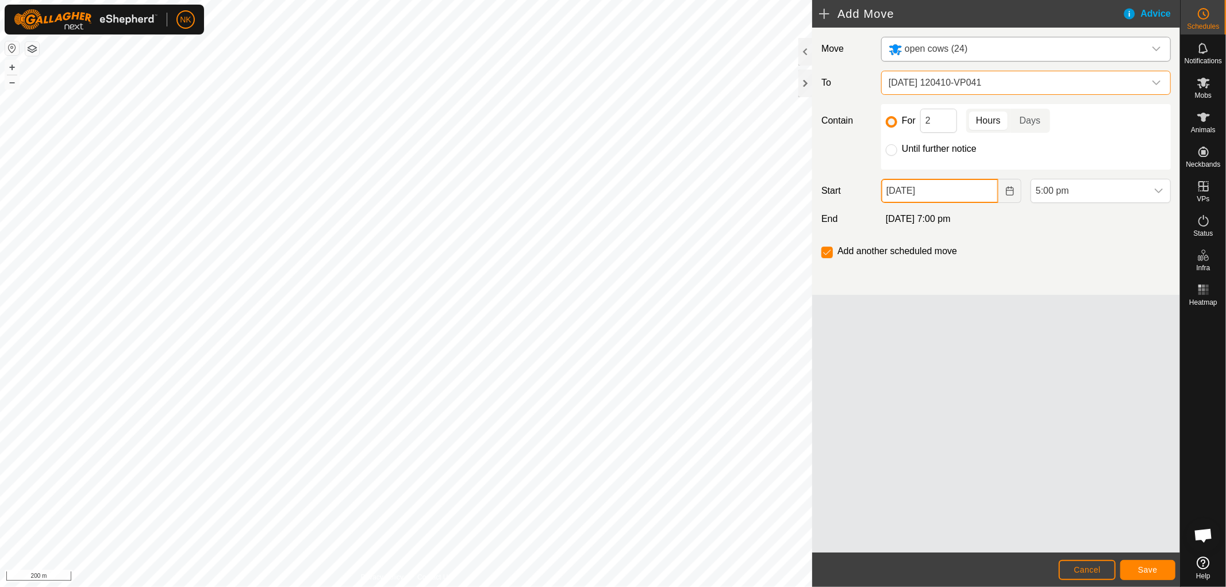
click at [944, 192] on input "15 Oct, 2025" at bounding box center [939, 191] width 117 height 24
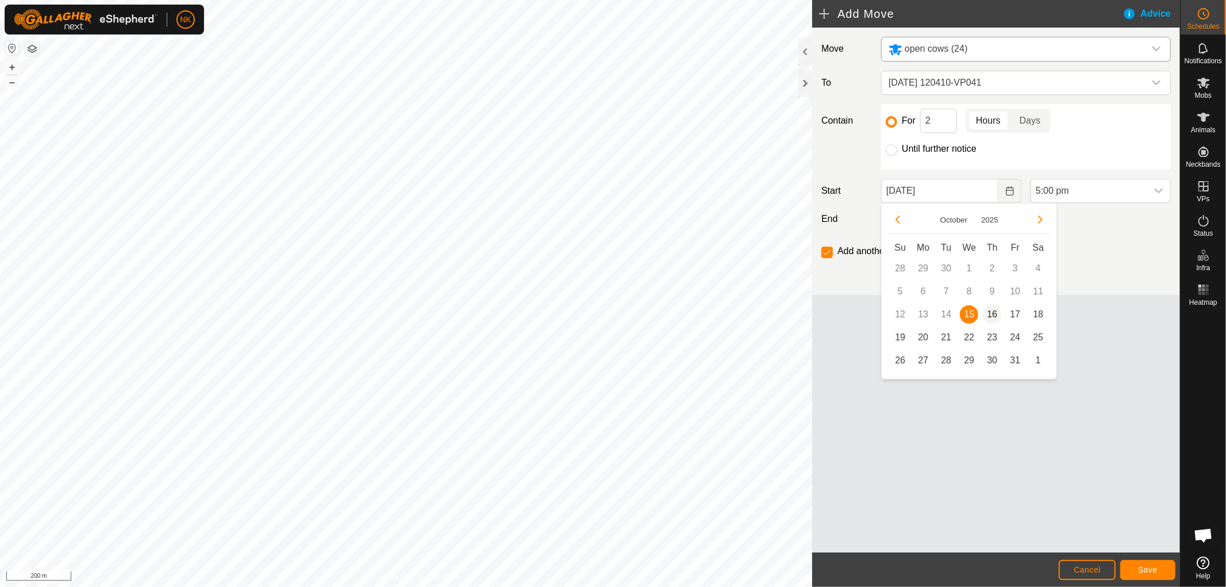
click at [992, 314] on span "16" at bounding box center [992, 314] width 18 height 18
type input "16 Oct, 2025"
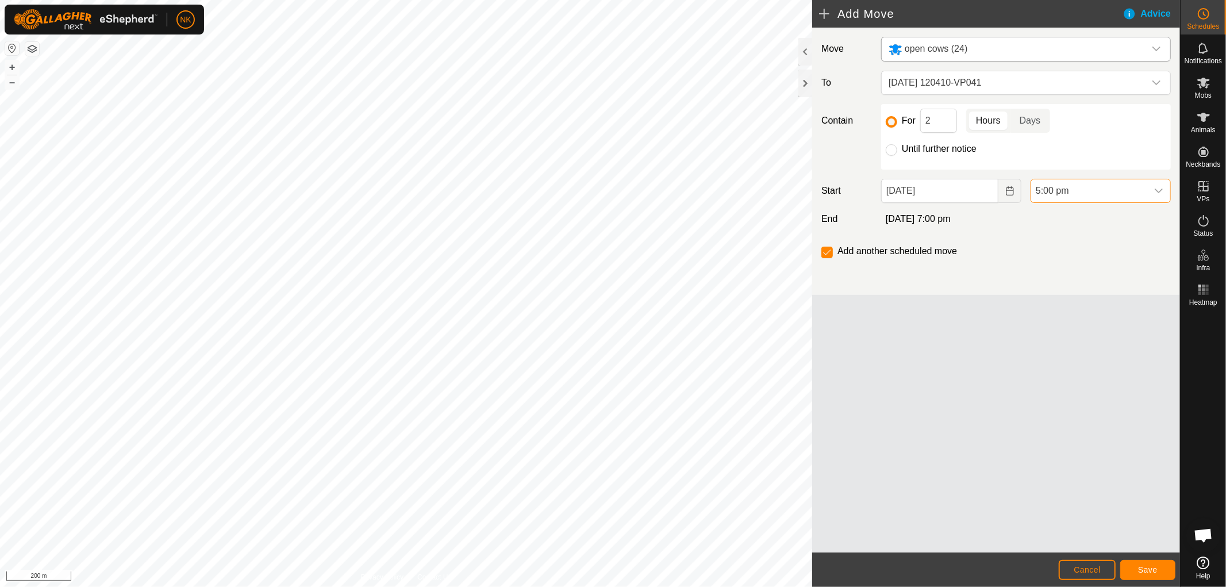
click at [1073, 180] on span "5:00 pm" at bounding box center [1089, 190] width 116 height 23
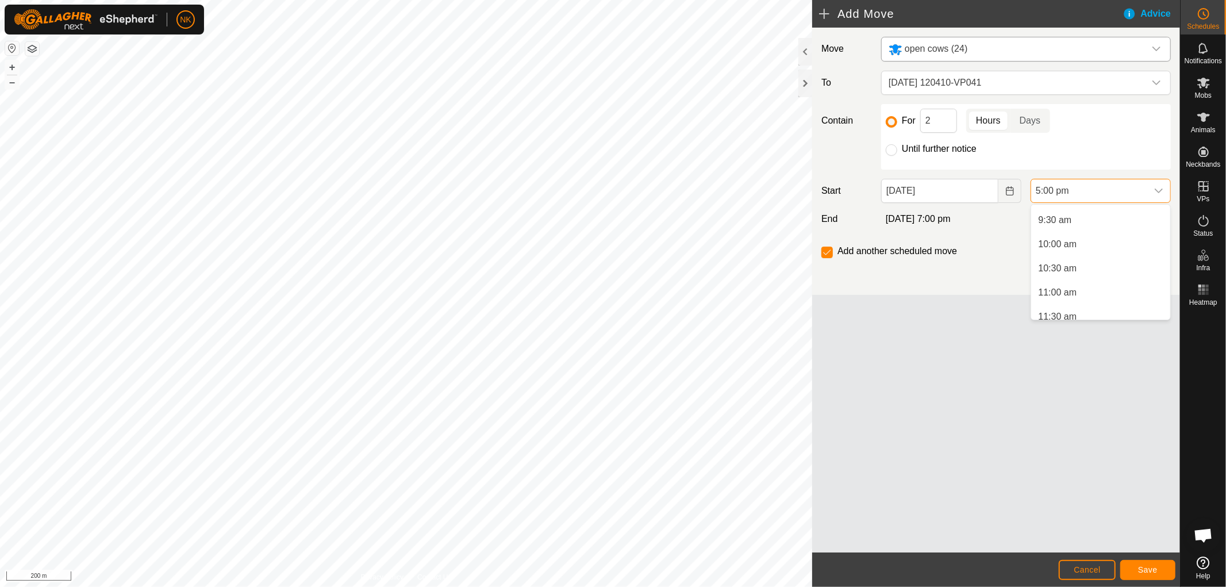
scroll to position [467, 0]
click at [1059, 275] on li "11:00 am" at bounding box center [1100, 280] width 139 height 23
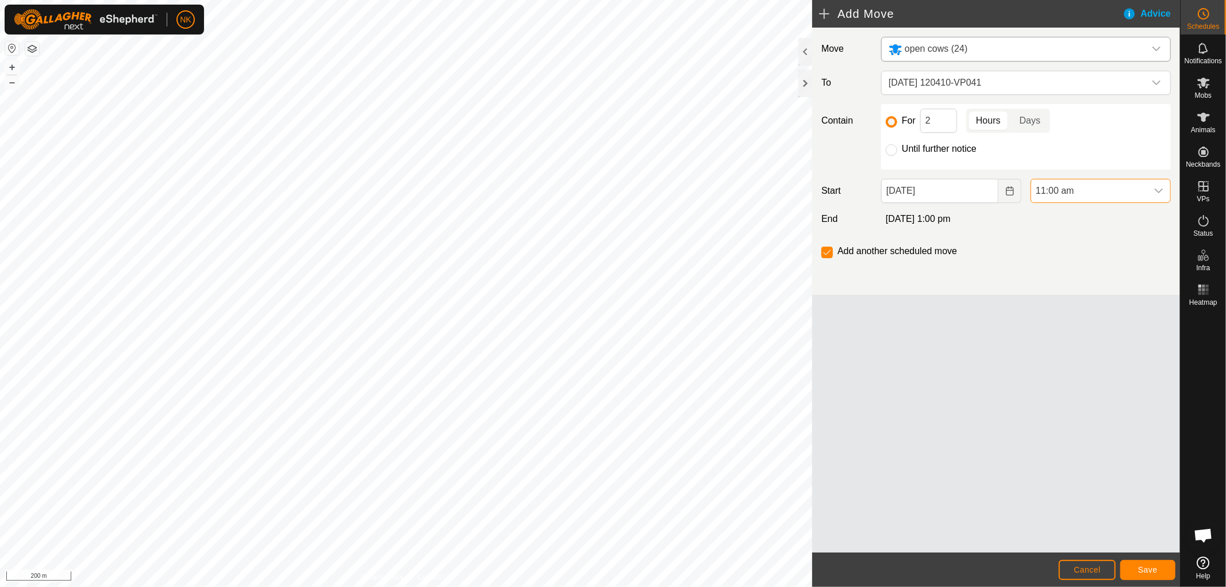
click at [832, 256] on div at bounding box center [826, 252] width 11 height 11
click at [890, 151] on input "Until further notice" at bounding box center [891, 149] width 11 height 11
radio input "true"
checkbox input "false"
click at [1143, 572] on span "Save" at bounding box center [1148, 569] width 20 height 9
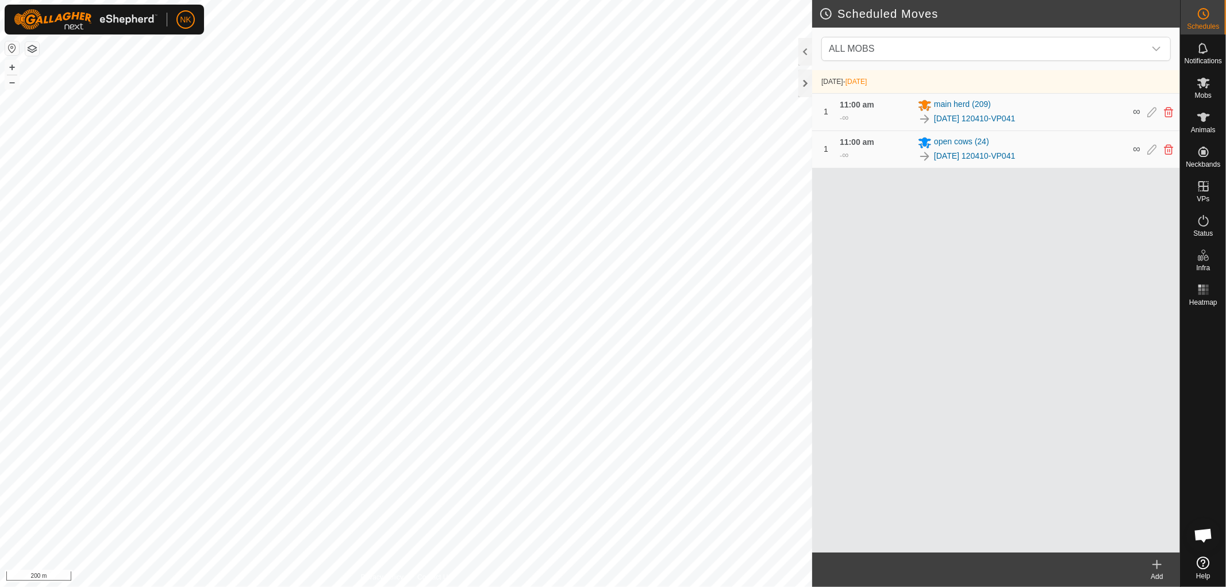
click at [1157, 562] on icon at bounding box center [1157, 564] width 0 height 8
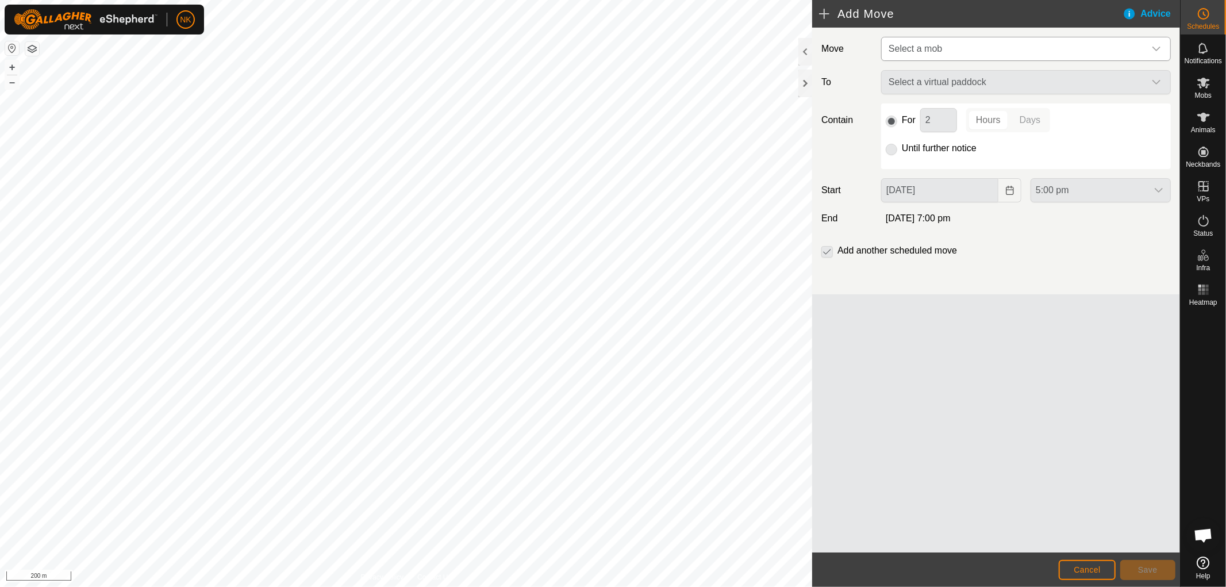
click at [947, 48] on span "Select a mob" at bounding box center [1014, 48] width 261 height 23
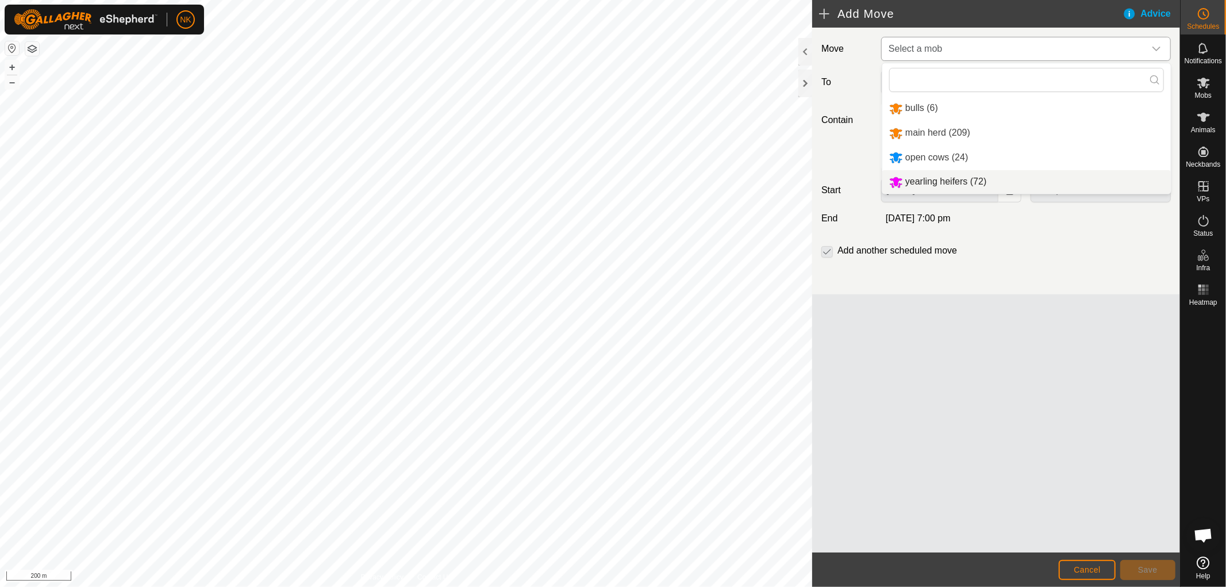
click at [928, 177] on li "yearling heifers (72)" at bounding box center [1026, 182] width 289 height 24
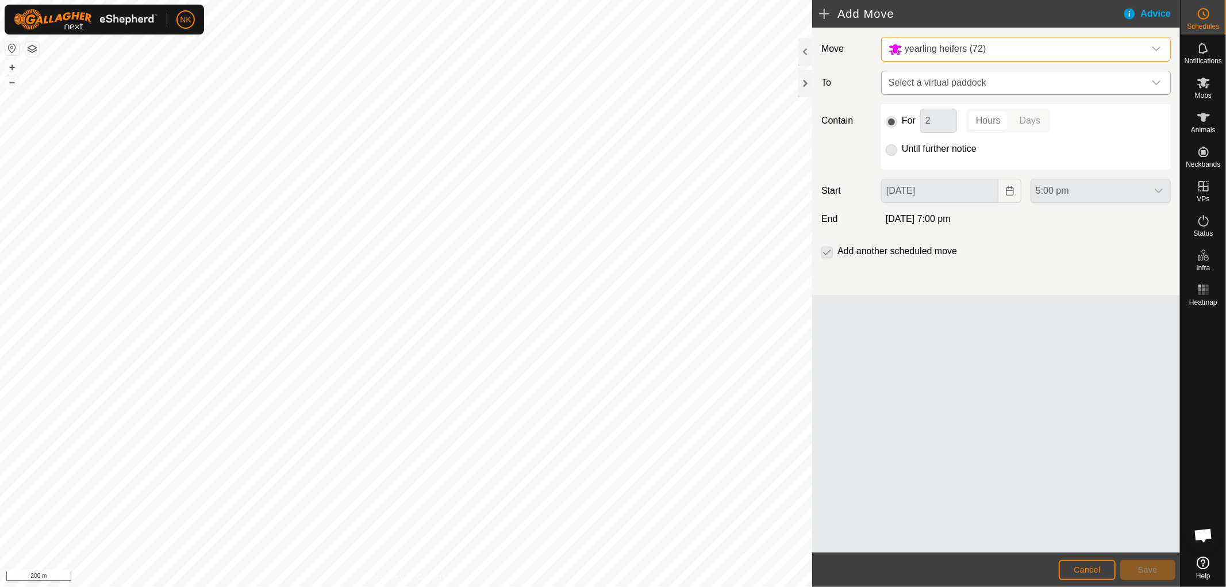
click at [968, 77] on span "Select a virtual paddock" at bounding box center [1014, 82] width 261 height 23
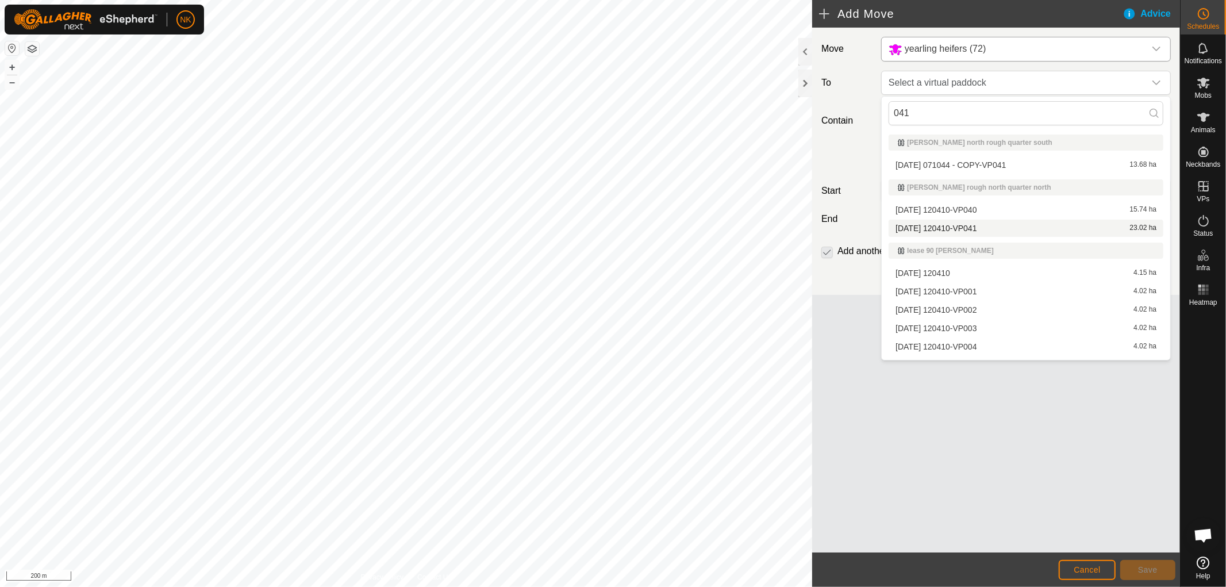
type input "041"
click at [968, 227] on li "2025-09-30 120410-VP041 23.02 ha" at bounding box center [1026, 228] width 275 height 17
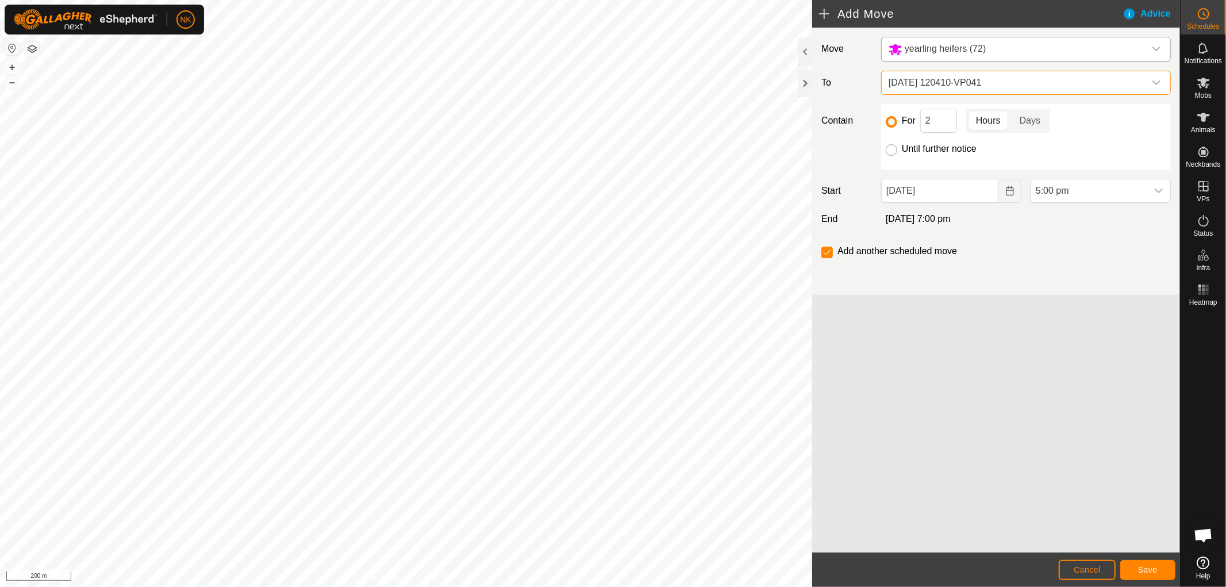
click at [893, 150] on input "Until further notice" at bounding box center [891, 149] width 11 height 11
radio input "true"
checkbox input "false"
click at [1075, 194] on span "5:00 pm" at bounding box center [1089, 190] width 116 height 23
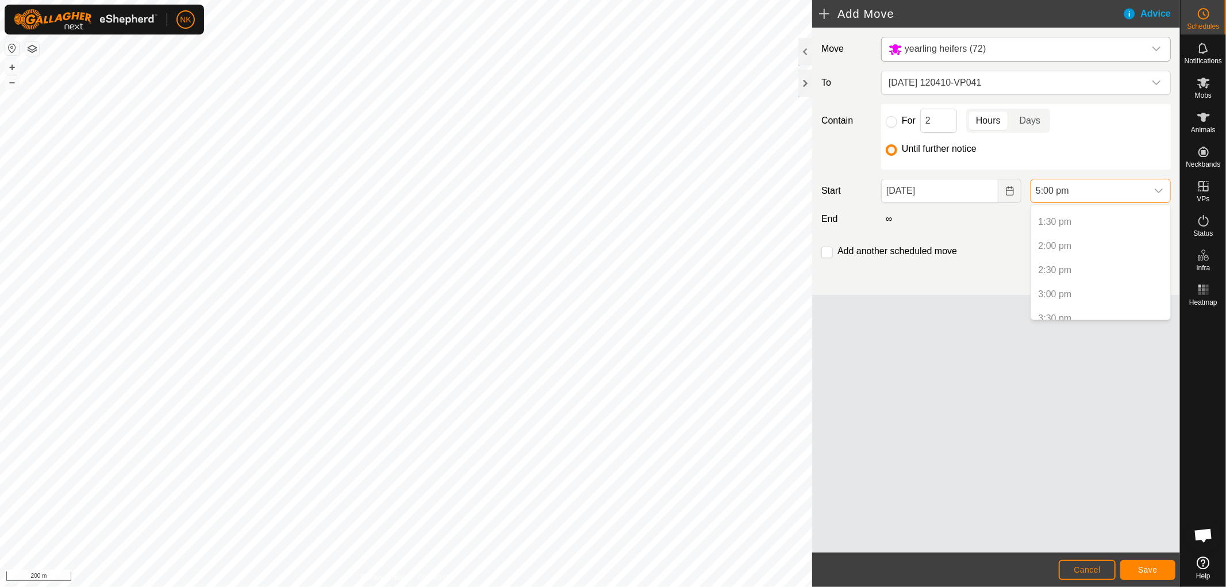
scroll to position [463, 0]
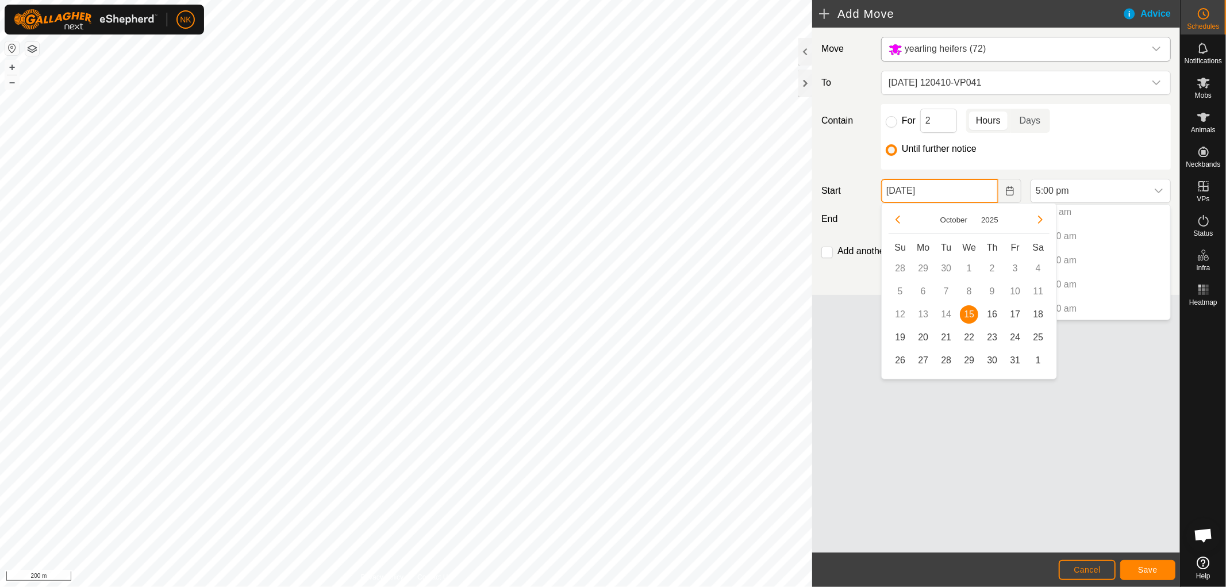
click at [929, 185] on input "15 Oct, 2025" at bounding box center [939, 191] width 117 height 24
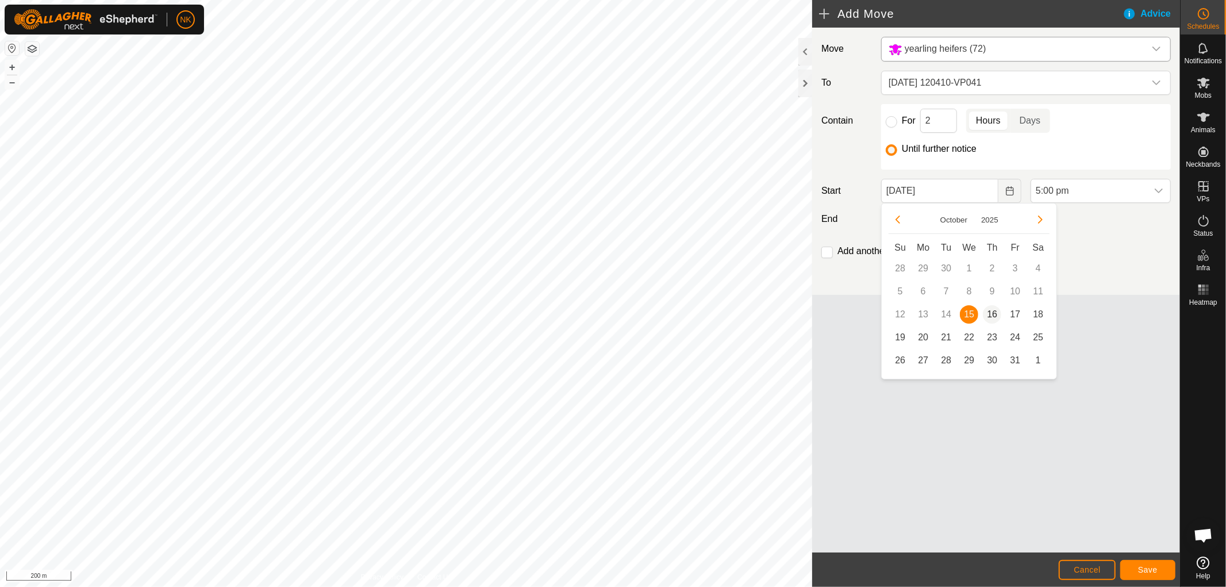
click at [985, 314] on span "16" at bounding box center [992, 314] width 18 height 18
type input "16 Oct, 2025"
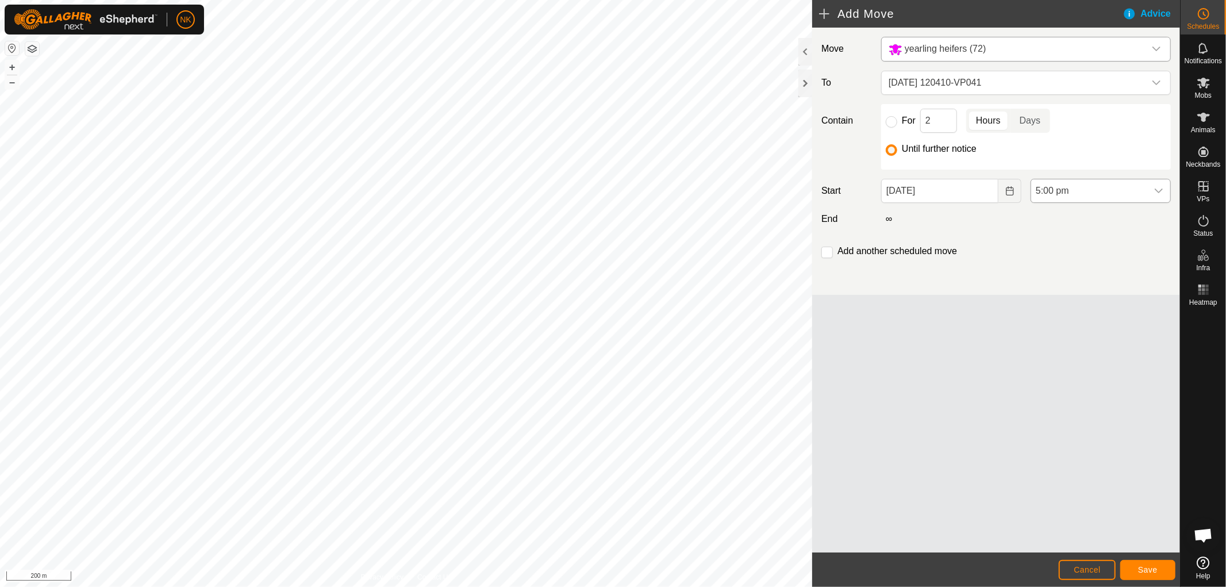
click at [1069, 187] on span "5:00 pm" at bounding box center [1089, 190] width 116 height 23
click at [1052, 272] on li "11:00 am" at bounding box center [1100, 279] width 139 height 23
click at [1148, 571] on span "Save" at bounding box center [1148, 569] width 20 height 9
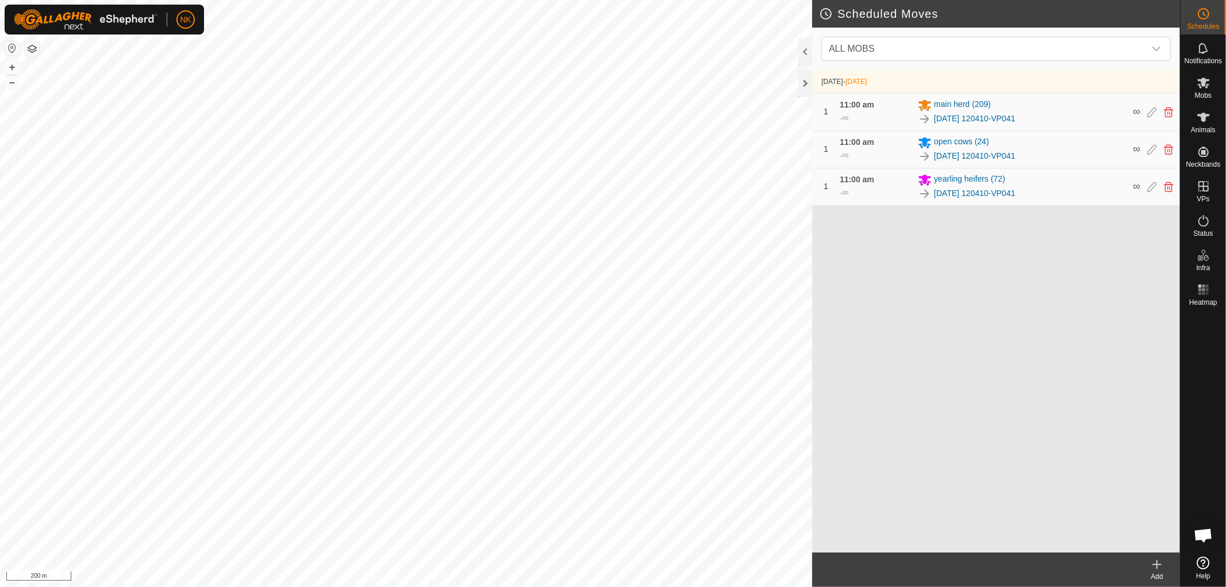
click at [1158, 570] on icon at bounding box center [1157, 564] width 14 height 14
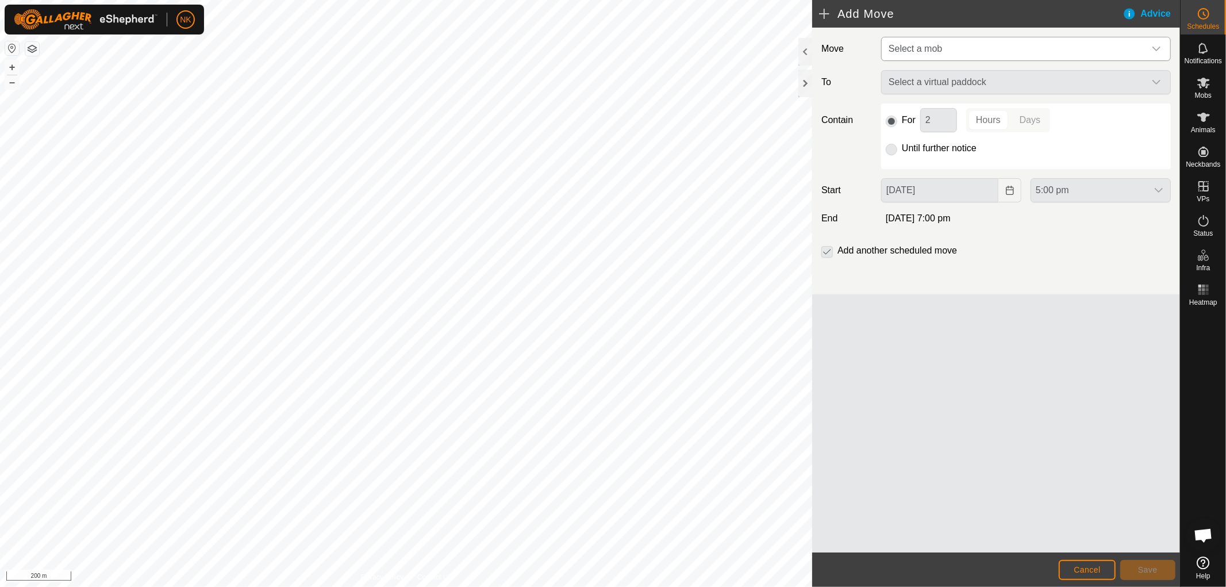
click at [927, 46] on span "Select a mob" at bounding box center [915, 49] width 53 height 10
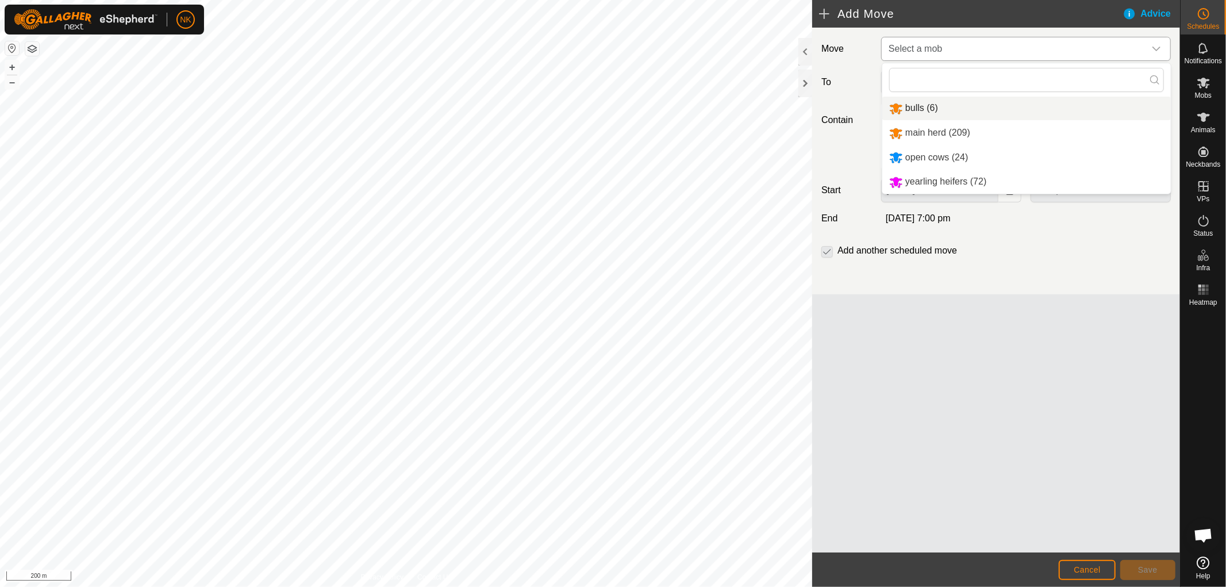
click at [917, 107] on li "bulls (6)" at bounding box center [1026, 109] width 289 height 24
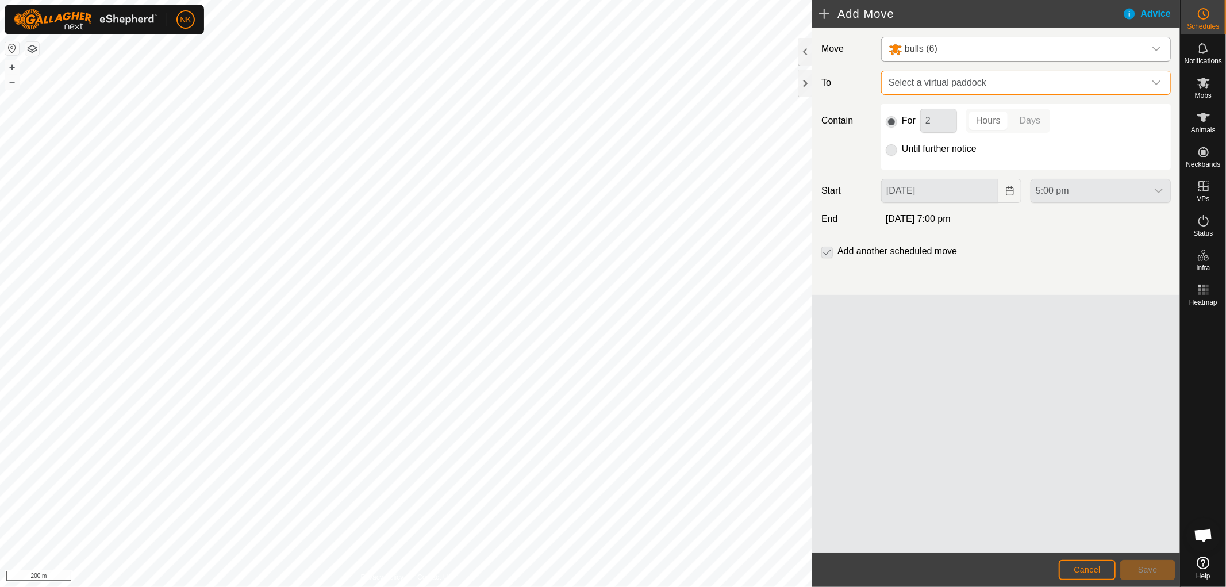
click at [960, 83] on span "Select a virtual paddock" at bounding box center [1014, 82] width 261 height 23
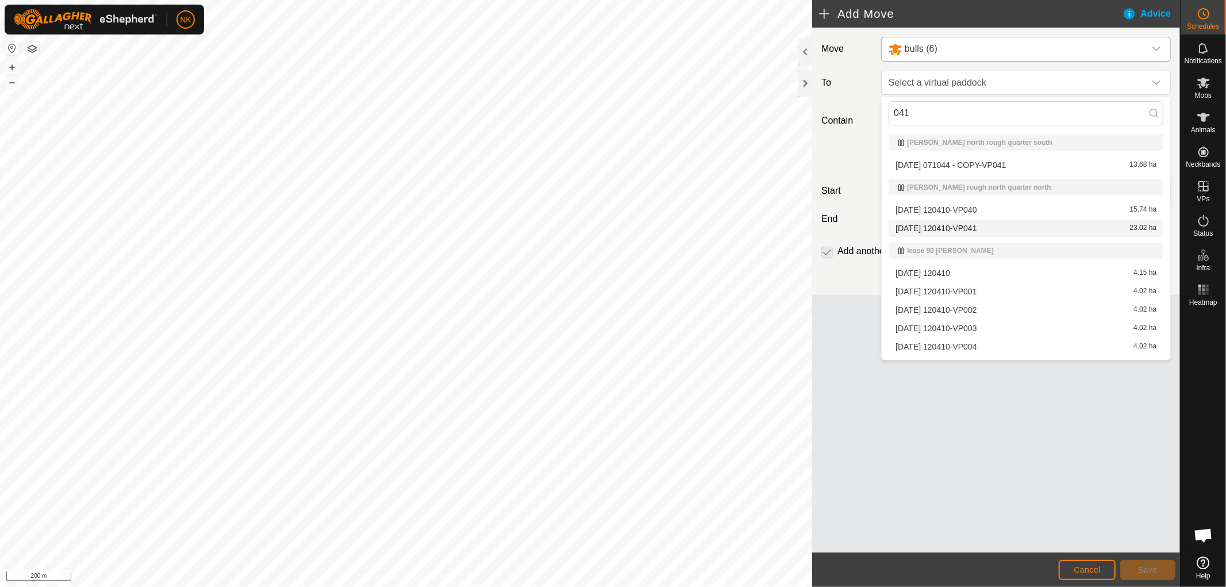
type input "041"
click at [975, 225] on li "2025-09-30 120410-VP041 23.02 ha" at bounding box center [1026, 228] width 275 height 17
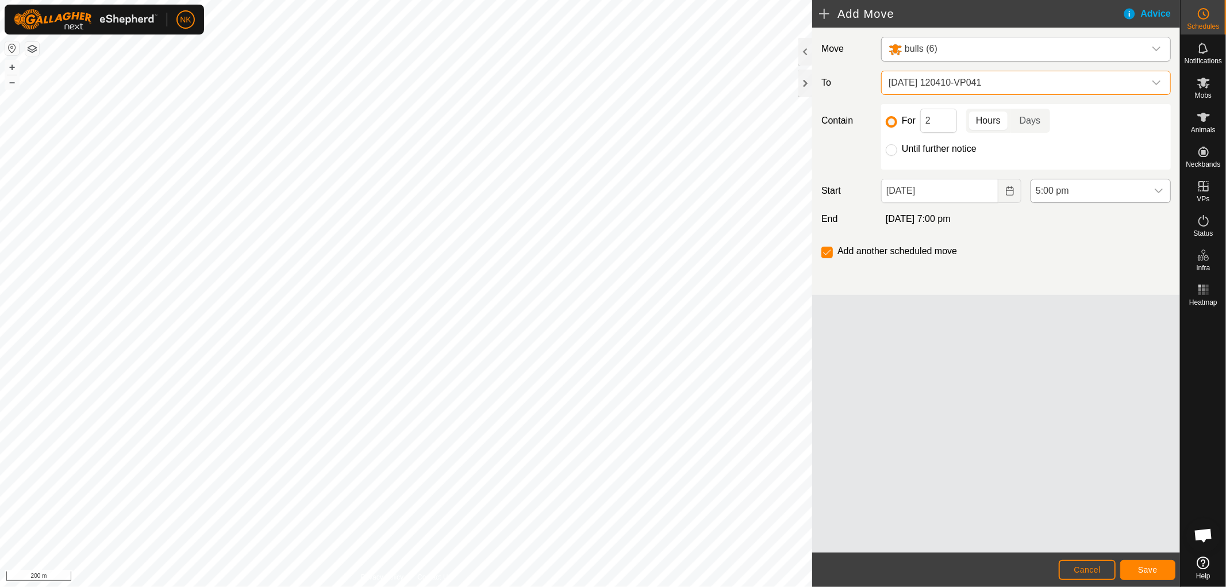
click at [1048, 188] on span "5:00 pm" at bounding box center [1089, 190] width 116 height 23
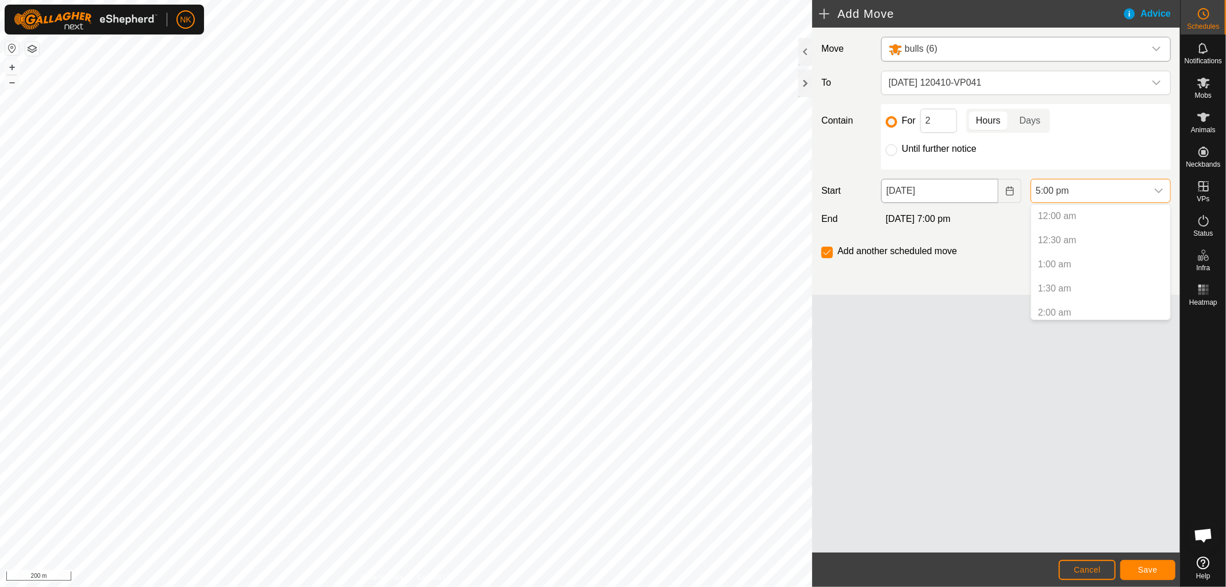
scroll to position [728, 0]
click at [953, 186] on input "15 Oct, 2025" at bounding box center [939, 191] width 117 height 24
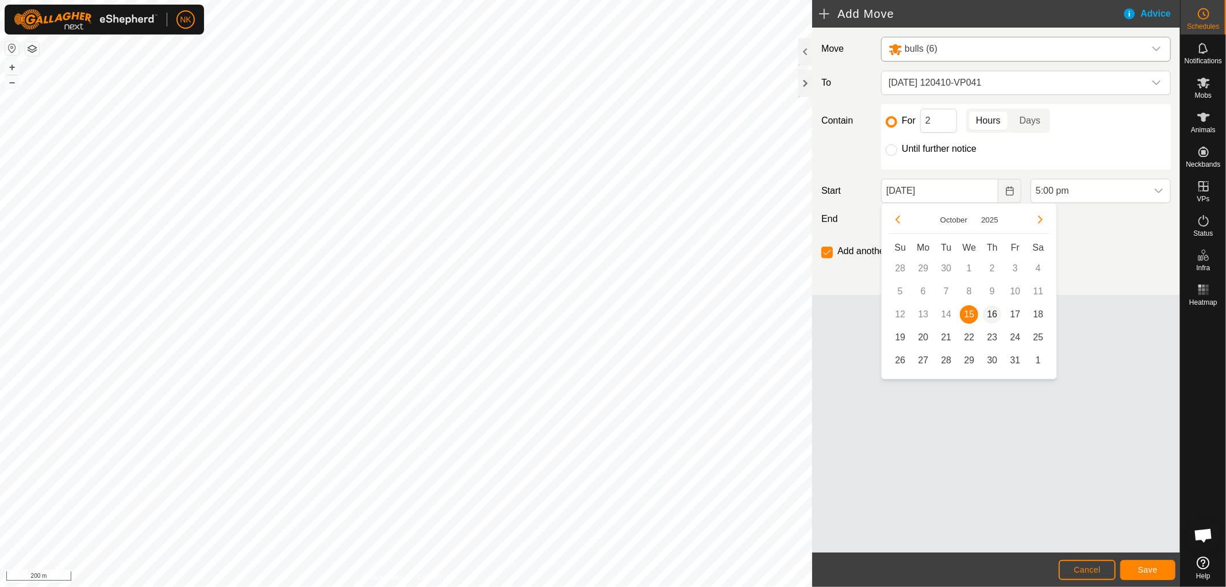
click at [993, 315] on span "16" at bounding box center [992, 314] width 18 height 18
type input "16 Oct, 2025"
click at [1052, 186] on span "5:00 pm" at bounding box center [1089, 190] width 116 height 23
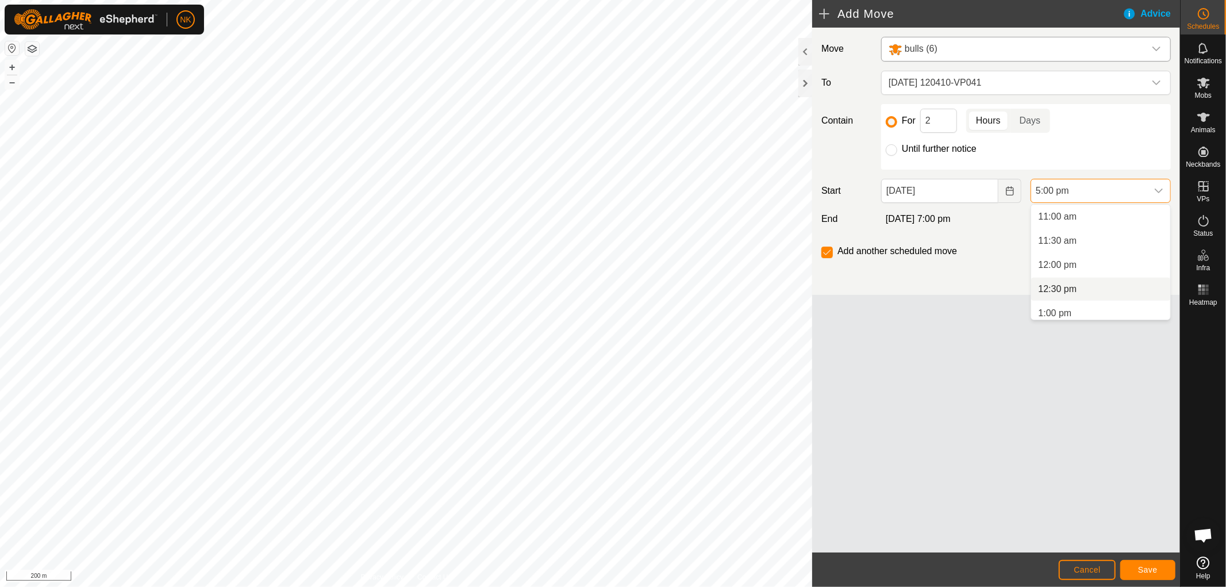
scroll to position [467, 0]
click at [1056, 280] on li "11:00 am" at bounding box center [1100, 280] width 139 height 23
click at [891, 153] on input "Until further notice" at bounding box center [891, 149] width 11 height 11
radio input "true"
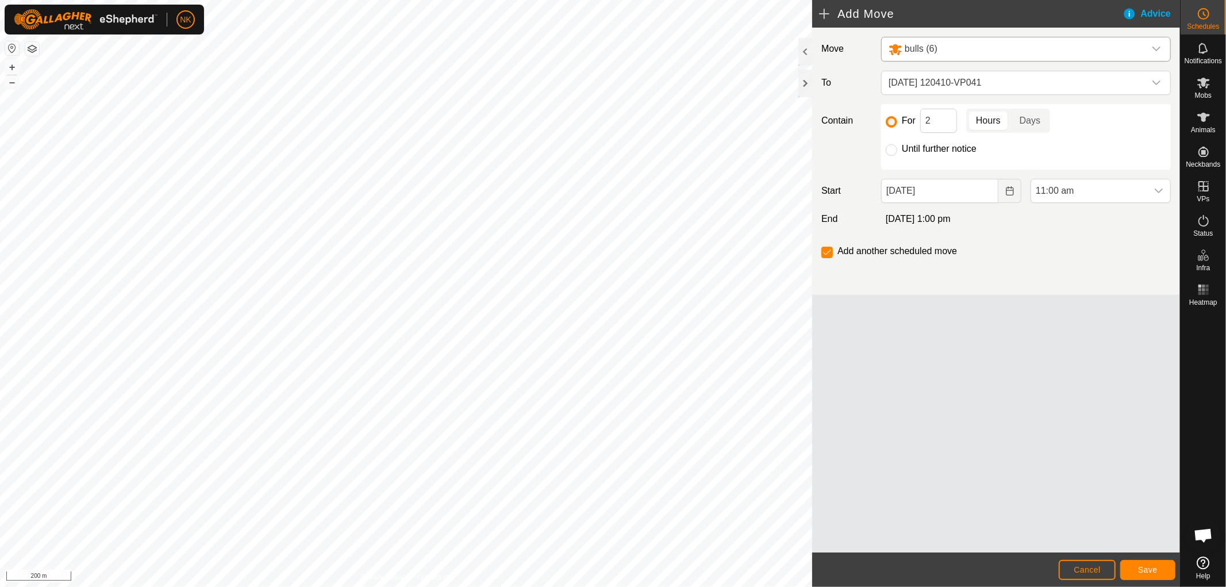
checkbox input "false"
click at [1145, 571] on span "Save" at bounding box center [1148, 569] width 20 height 9
